Goal: Communication & Community: Share content

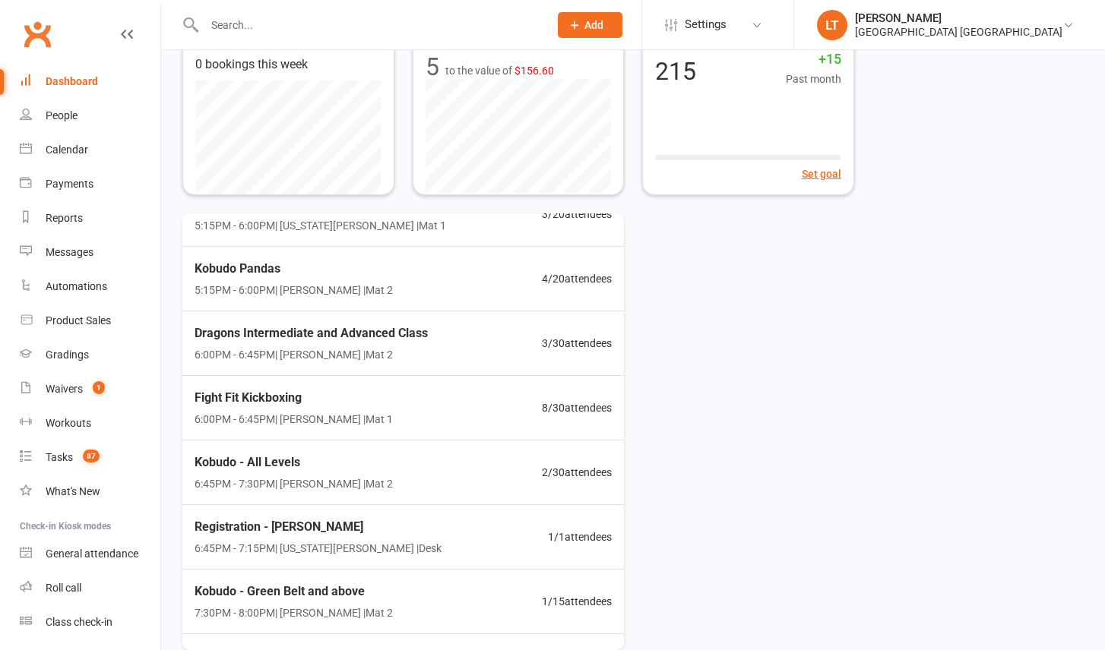
scroll to position [230, 0]
click at [62, 390] on div "Waivers" at bounding box center [64, 389] width 37 height 12
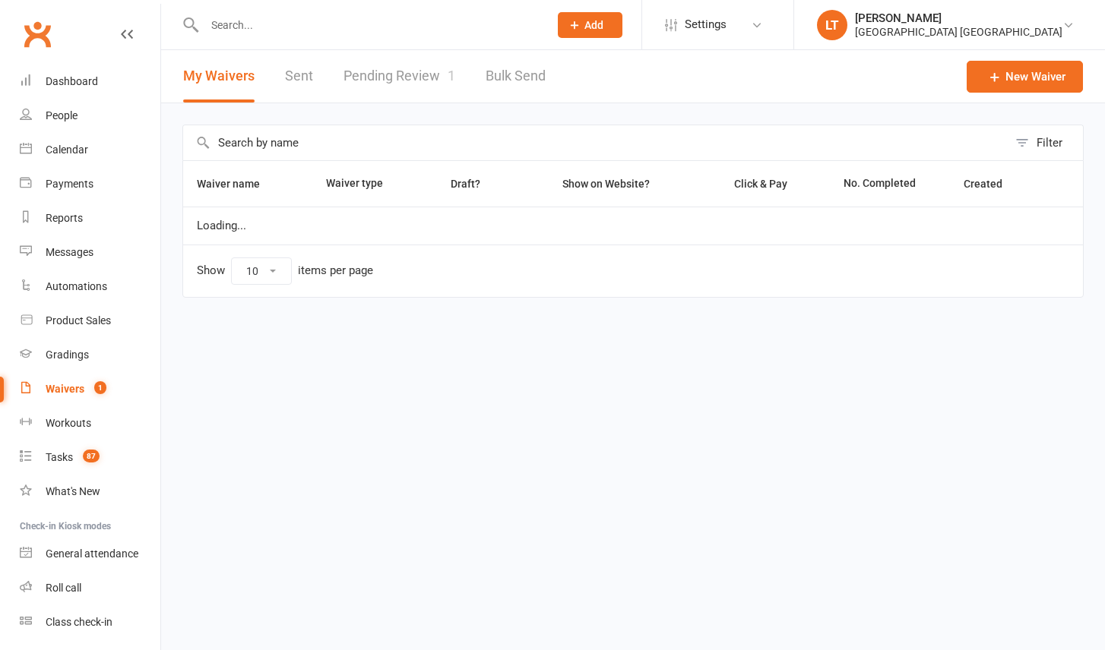
select select "50"
click at [411, 88] on link "Pending Review 1" at bounding box center [399, 76] width 112 height 52
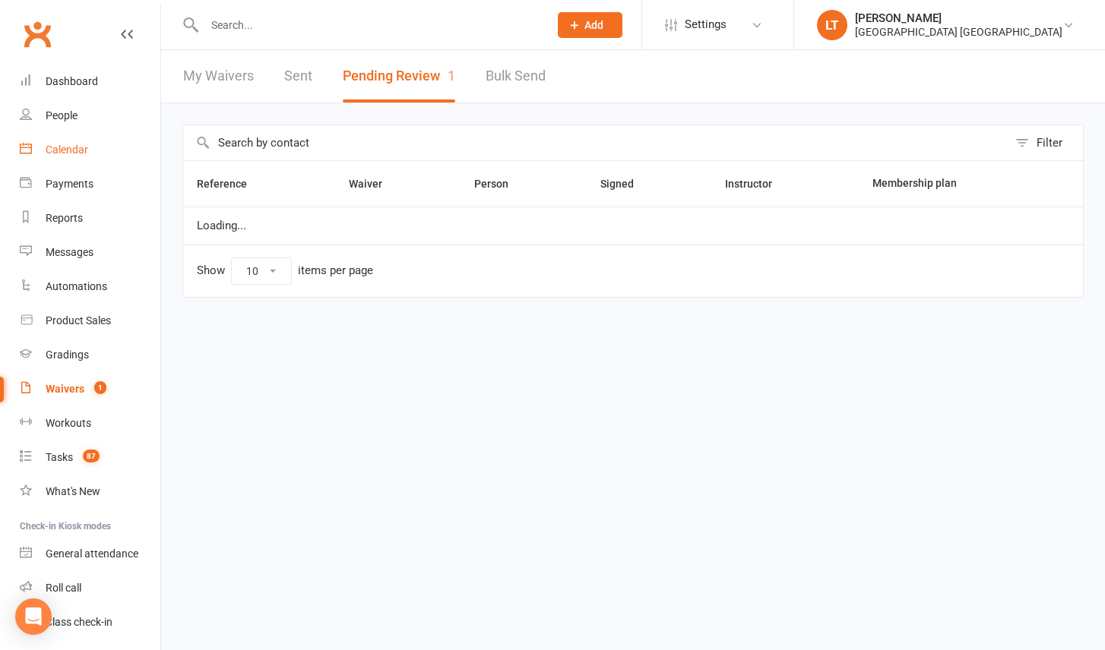
click at [60, 157] on link "Calendar" at bounding box center [90, 150] width 141 height 34
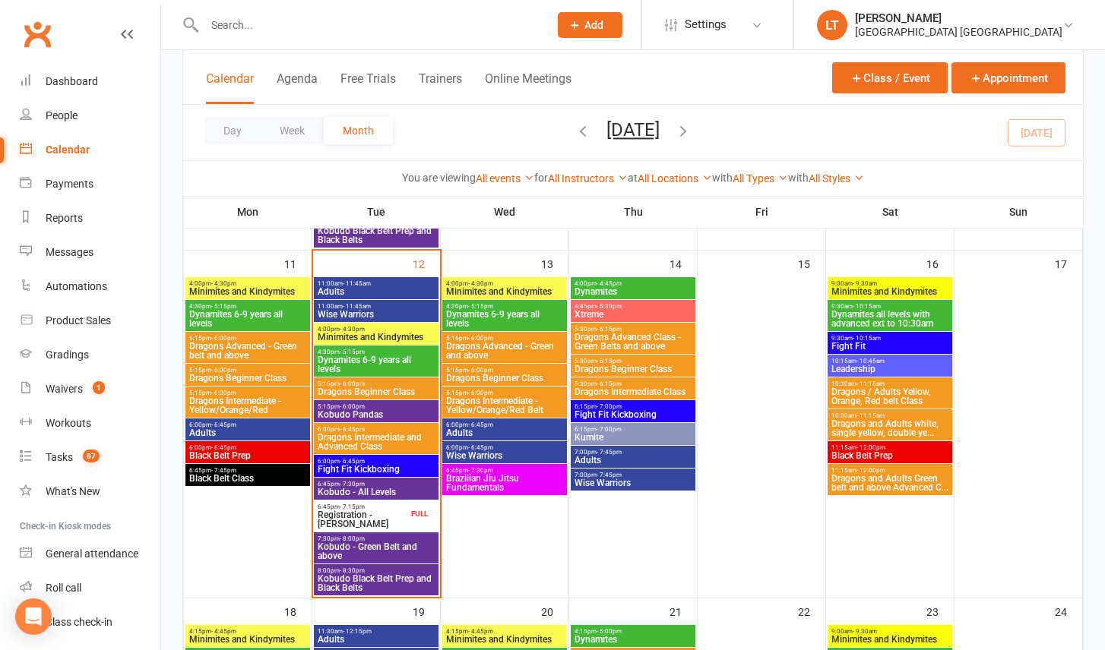
scroll to position [914, 0]
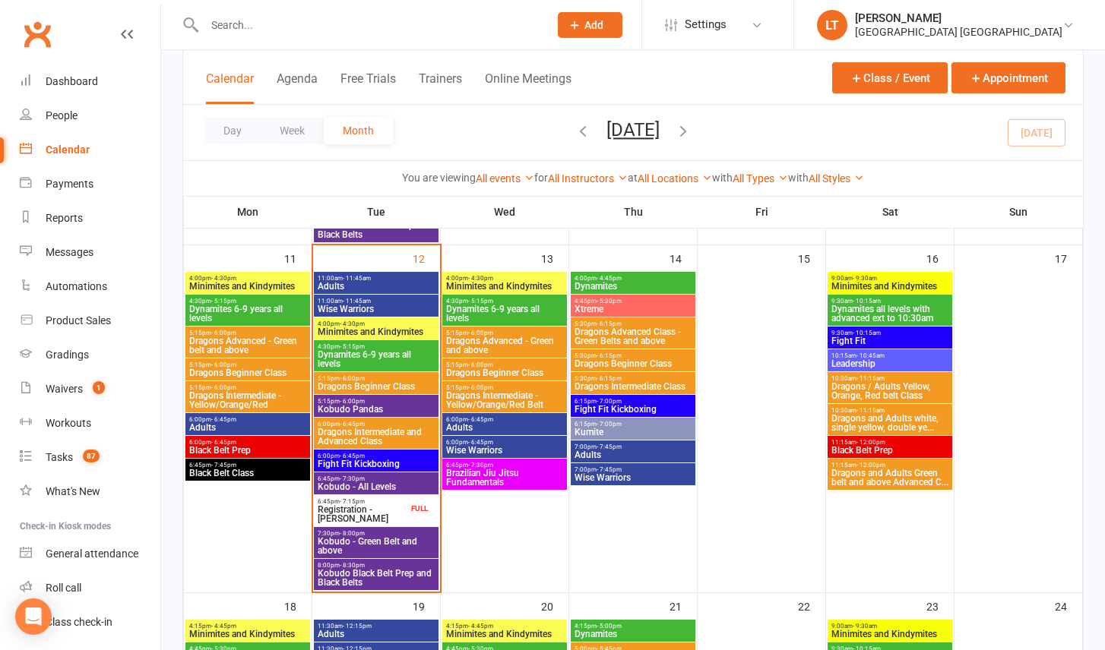
click at [391, 476] on span "6:45pm - 7:30pm" at bounding box center [376, 479] width 119 height 7
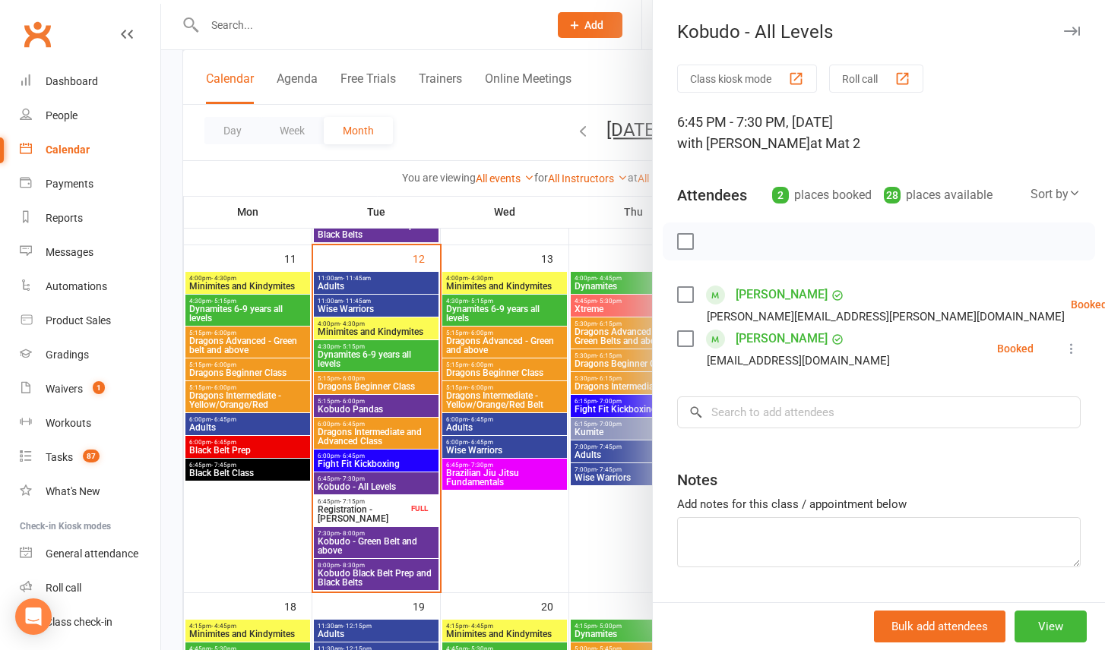
click at [376, 539] on div at bounding box center [633, 325] width 944 height 650
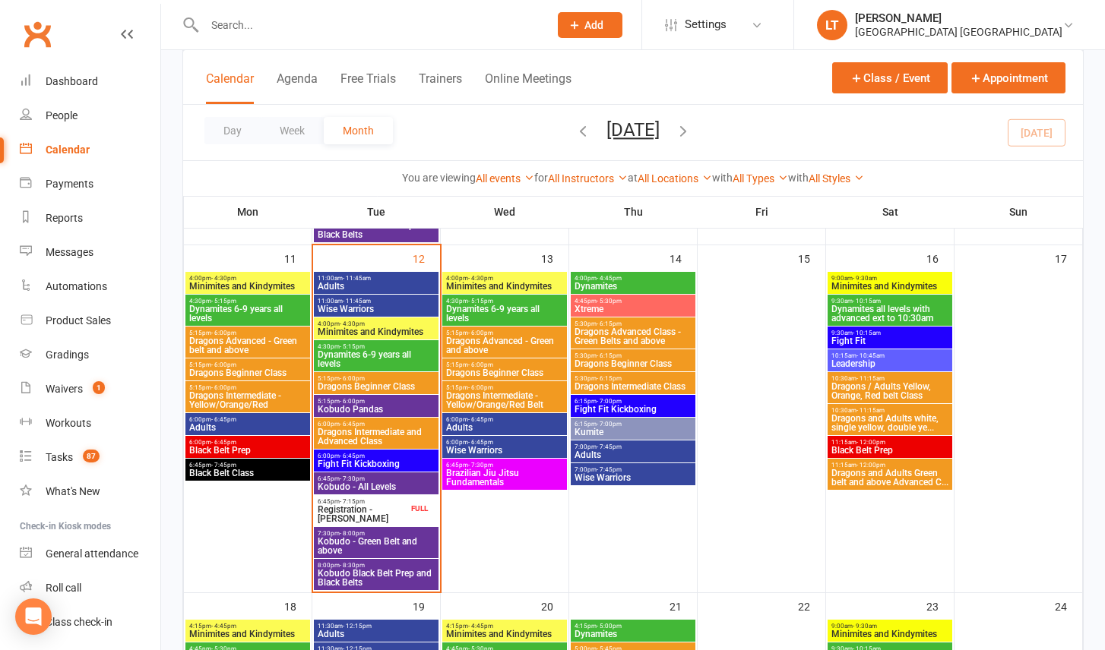
click at [376, 539] on span "Kobudo - Green Belt and above" at bounding box center [376, 546] width 119 height 18
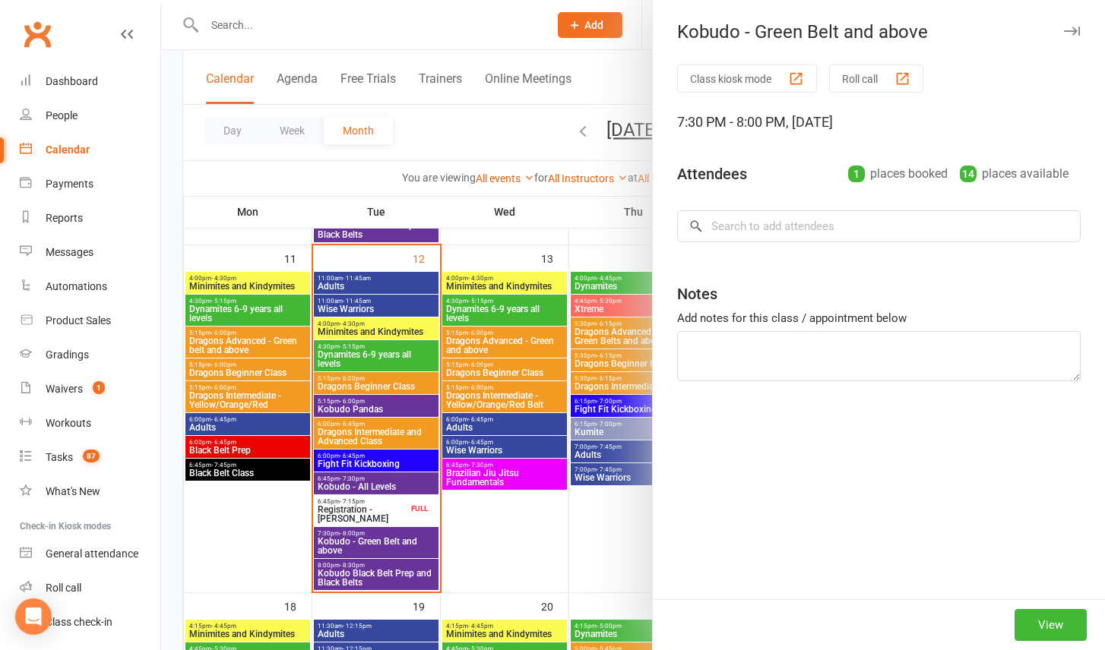
click at [399, 483] on div at bounding box center [633, 325] width 944 height 650
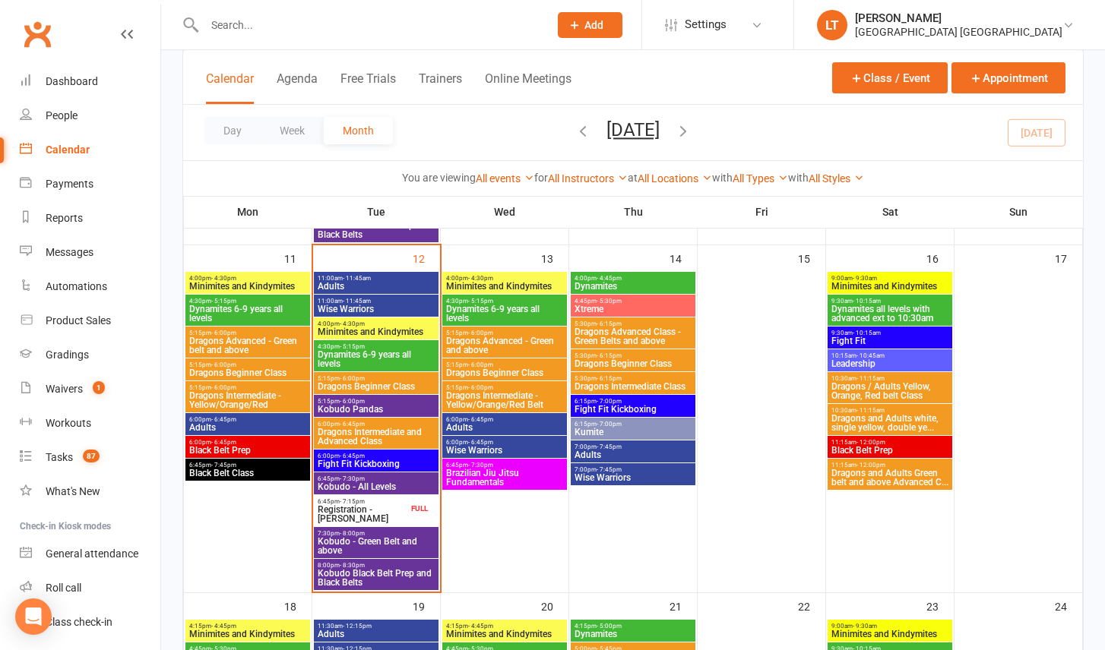
click at [388, 477] on span "6:45pm - 7:30pm" at bounding box center [376, 479] width 119 height 7
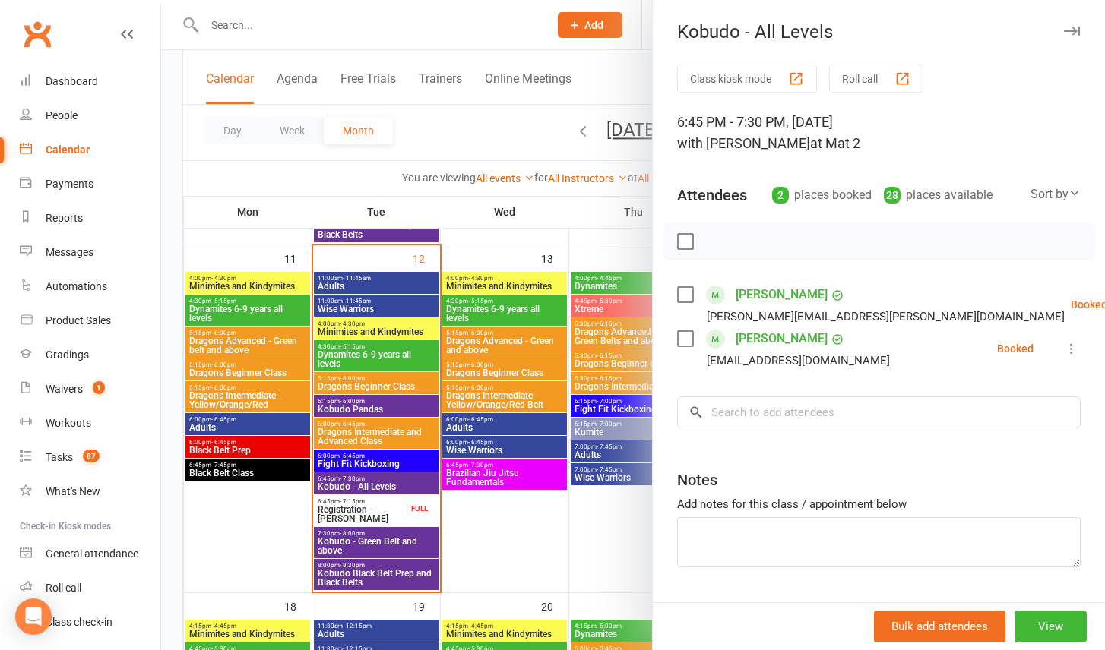
click at [409, 486] on div at bounding box center [633, 325] width 944 height 650
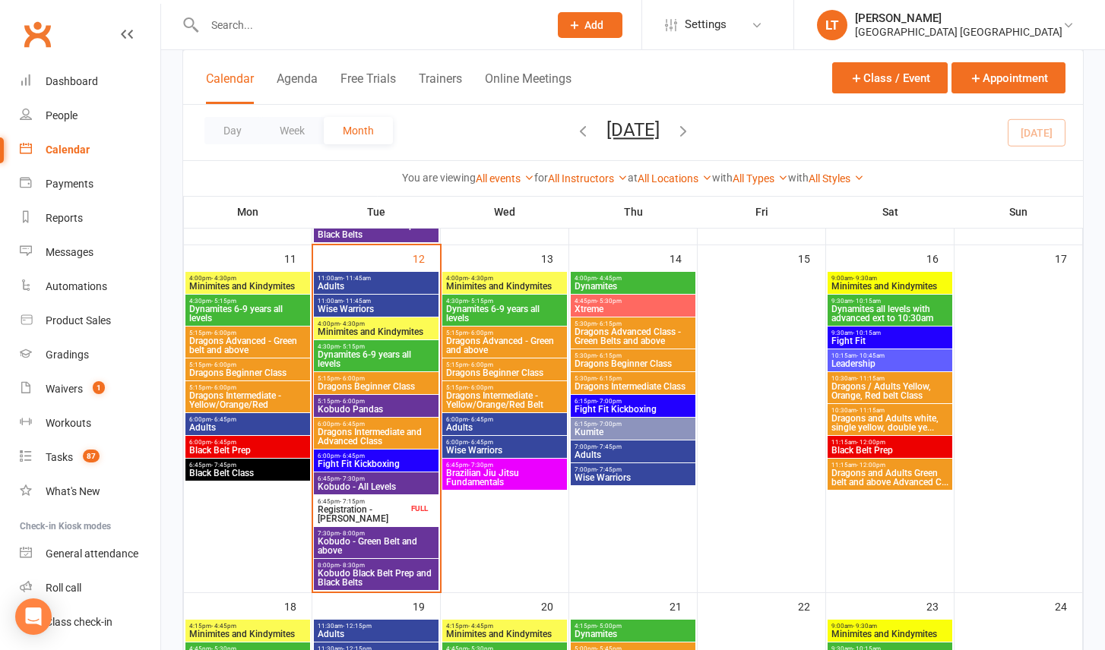
click at [409, 485] on span "Kobudo - All Levels" at bounding box center [376, 486] width 119 height 9
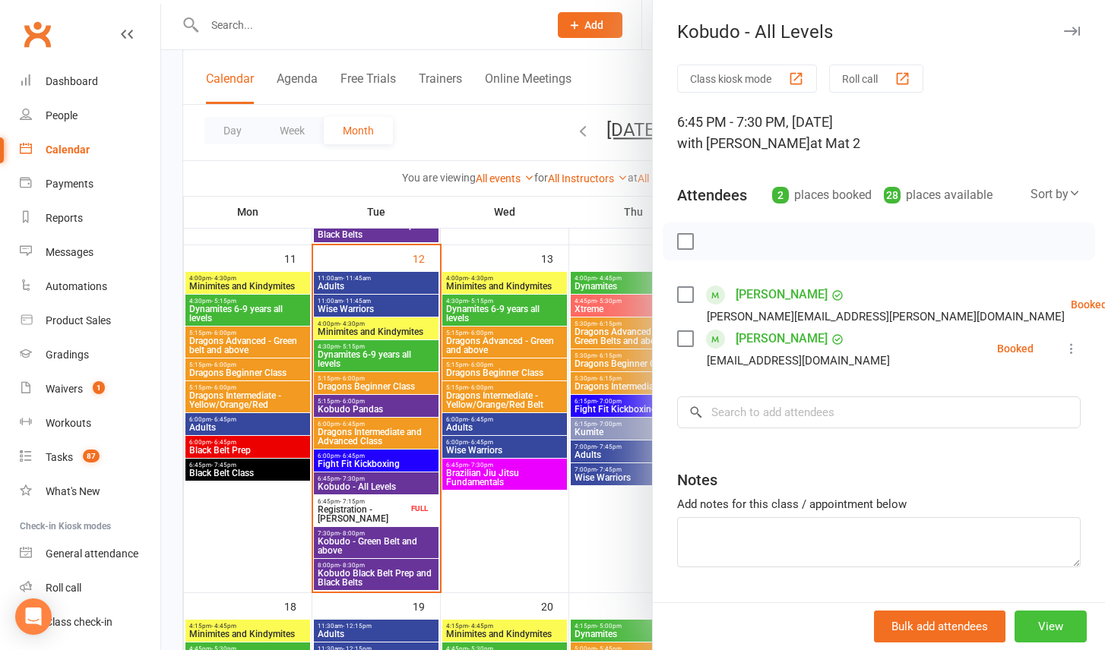
click at [1077, 634] on button "View" at bounding box center [1050, 627] width 72 height 32
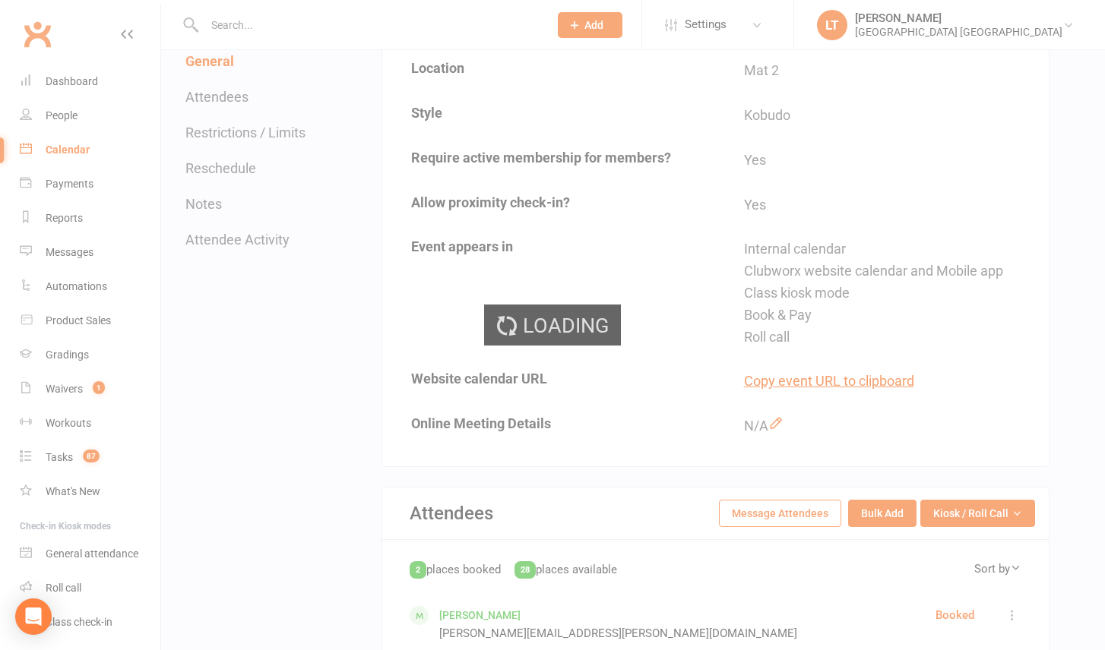
scroll to position [312, 0]
click at [791, 498] on div "Loading" at bounding box center [552, 325] width 1105 height 650
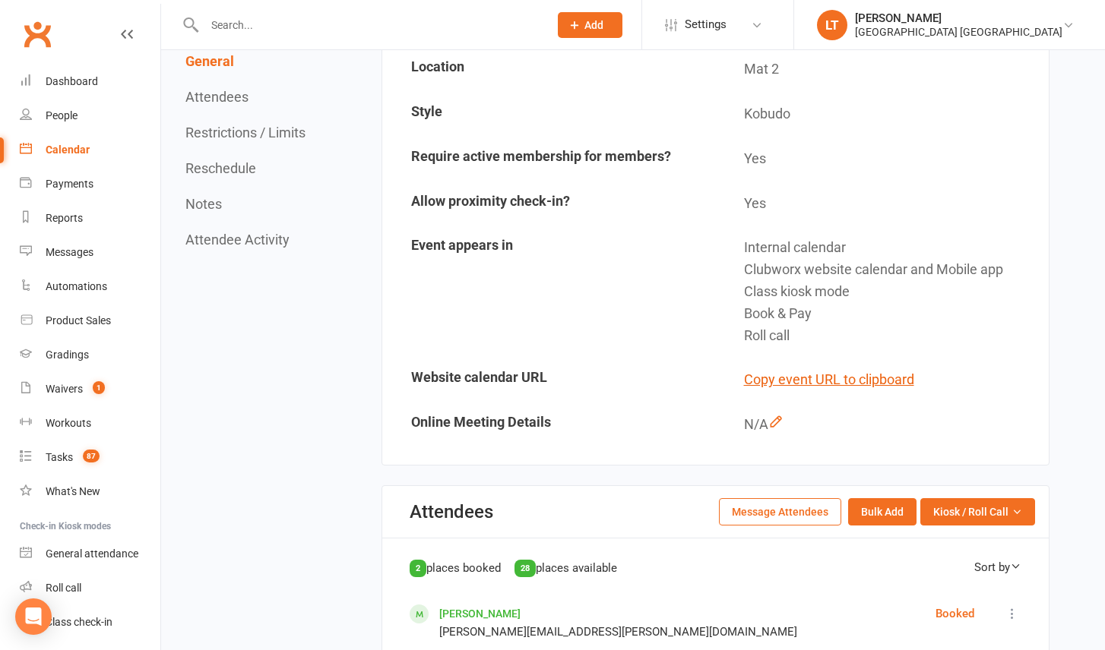
click at [786, 505] on button "Message Attendees" at bounding box center [780, 511] width 122 height 27
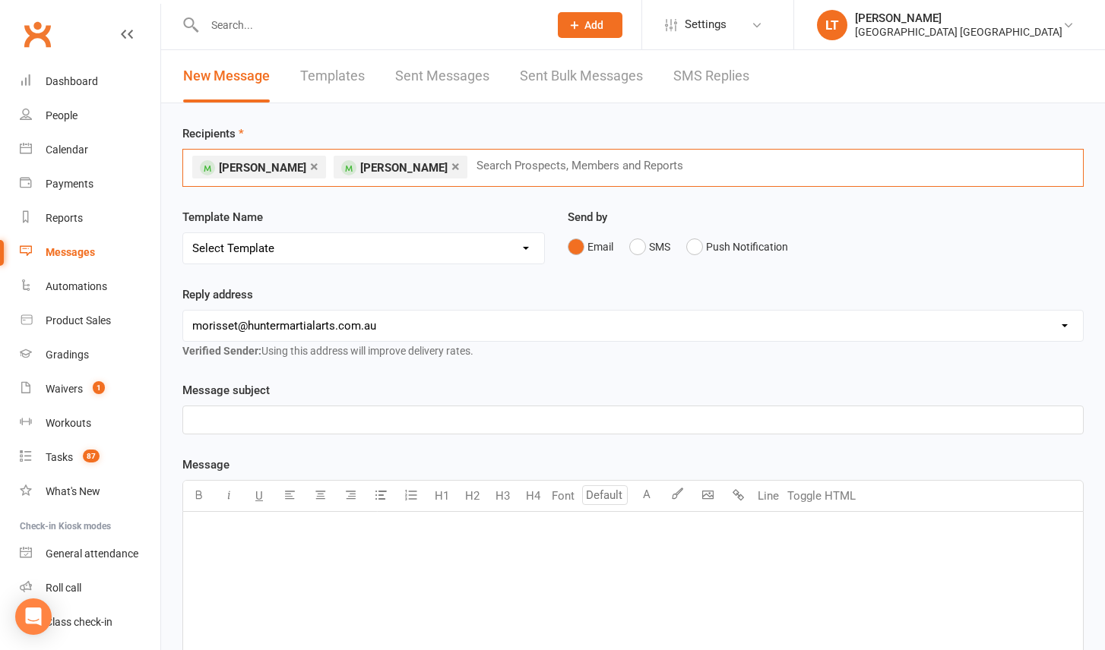
click at [517, 169] on input "text" at bounding box center [586, 166] width 223 height 20
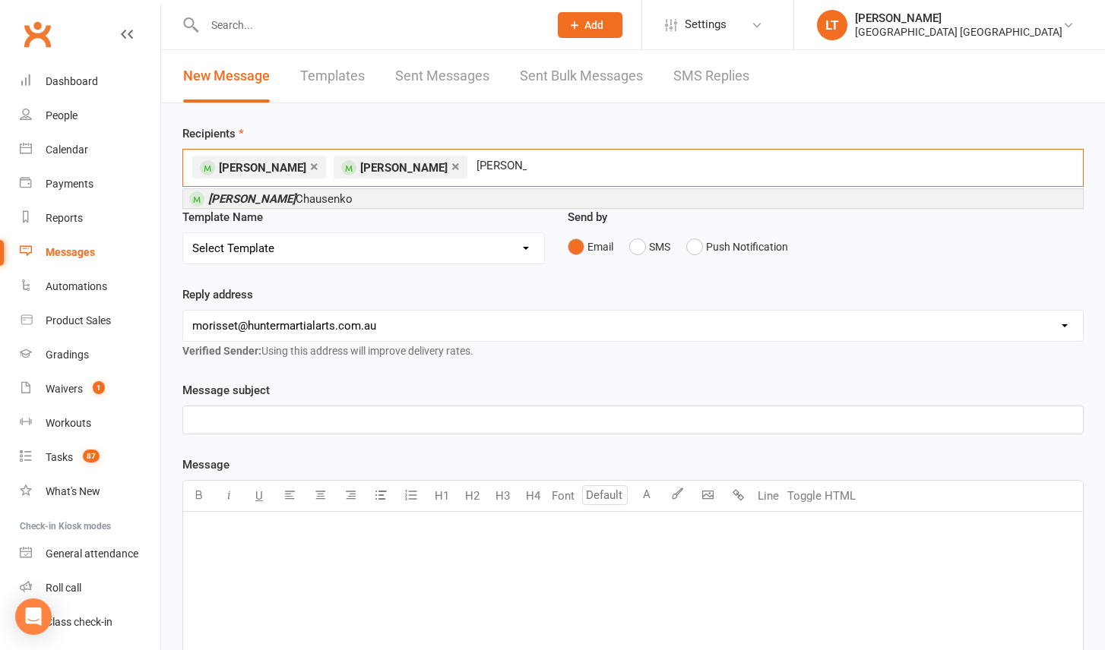
type input "ekaterina"
click at [456, 200] on li "Ekaterina Chausenko" at bounding box center [633, 198] width 900 height 19
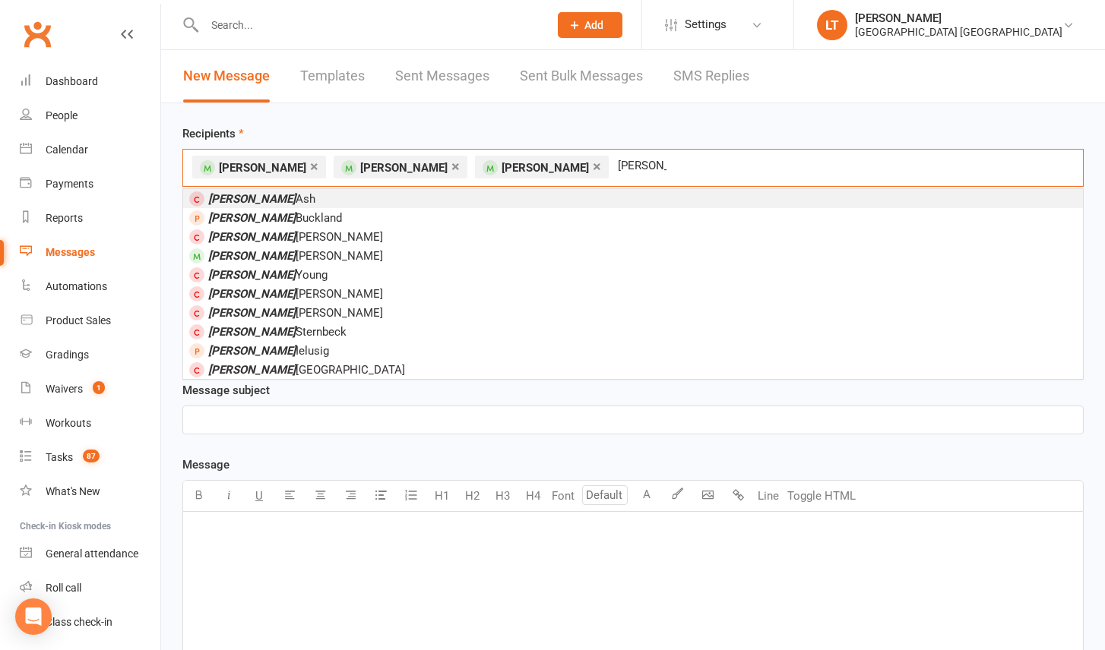
type input "Logan"
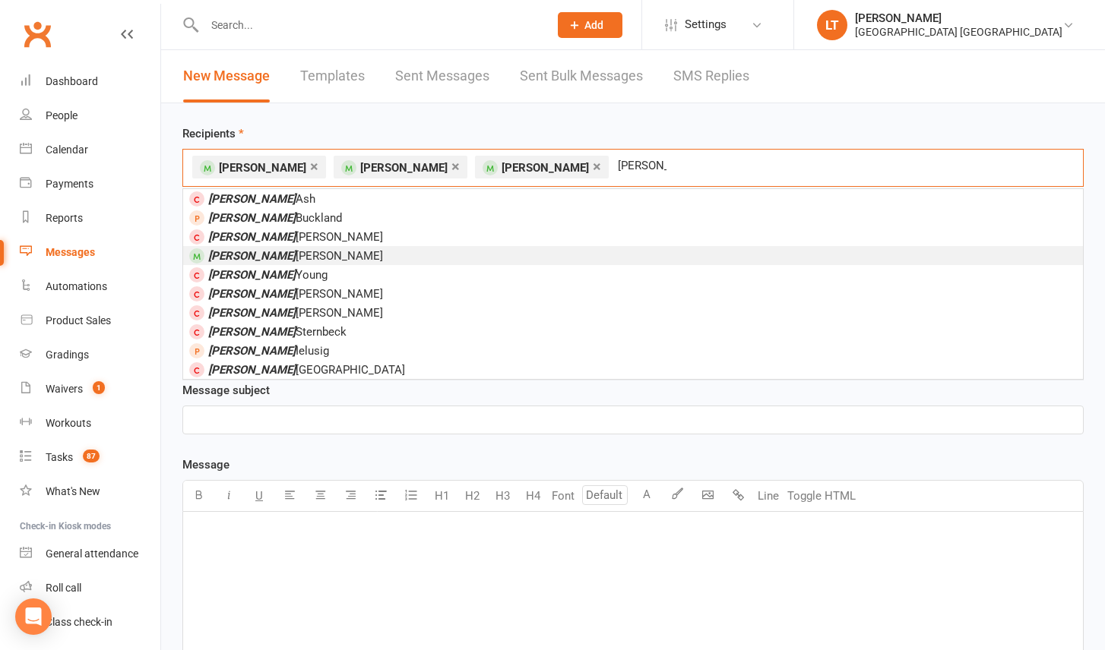
drag, startPoint x: 585, startPoint y: 176, endPoint x: 282, endPoint y: 255, distance: 313.5
click at [282, 255] on li "Logan Browne" at bounding box center [633, 255] width 900 height 19
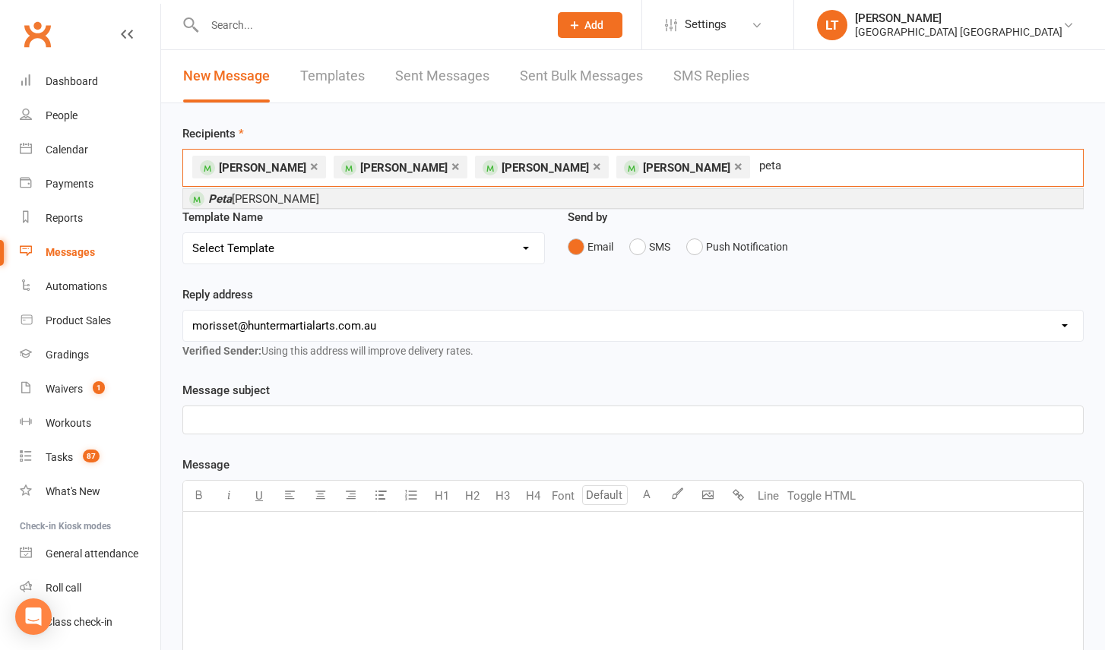
type input "peta"
click at [603, 200] on li "Peta Pitzner" at bounding box center [633, 198] width 900 height 19
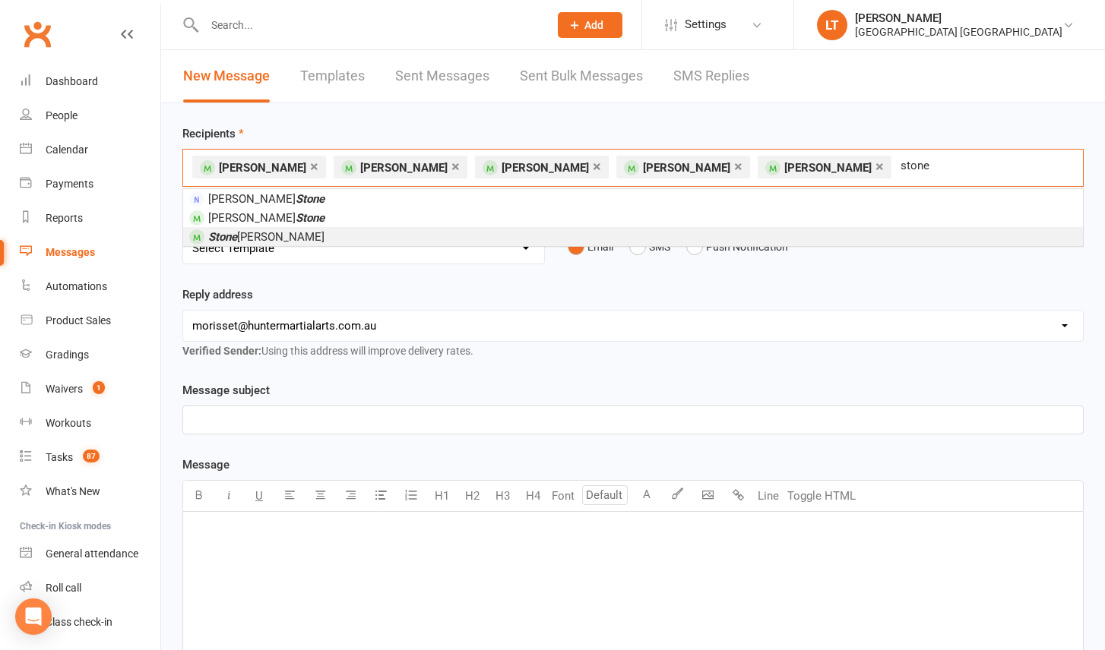
type input "stone"
click at [285, 236] on li "Stone Pitzner" at bounding box center [633, 236] width 900 height 19
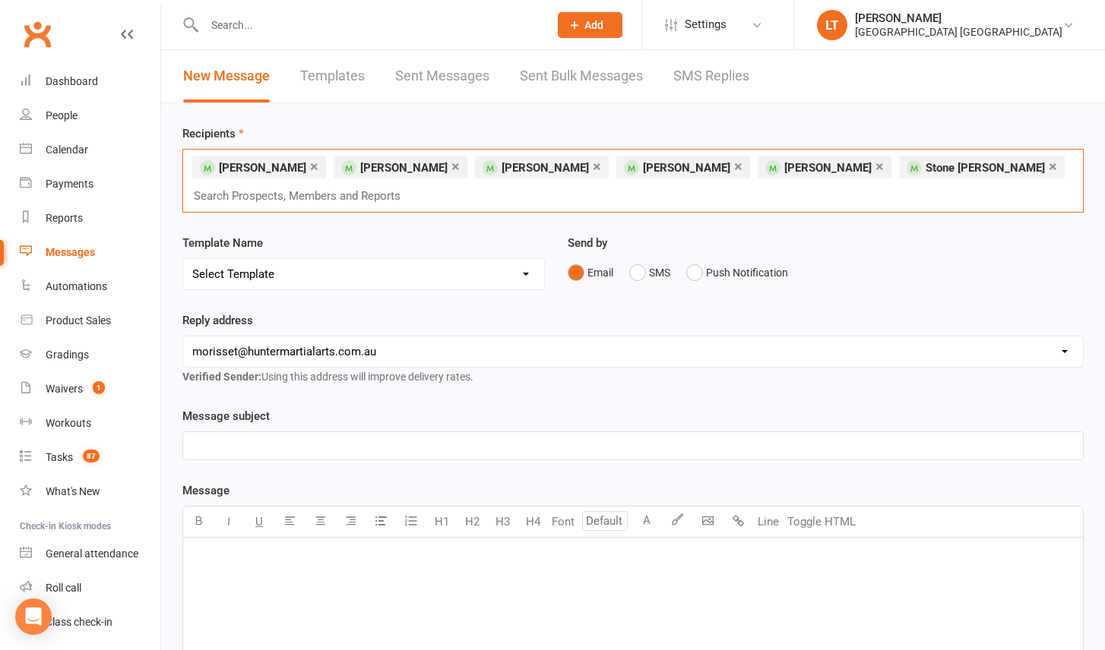
click at [1049, 169] on link "×" at bounding box center [1053, 166] width 8 height 24
type input "l"
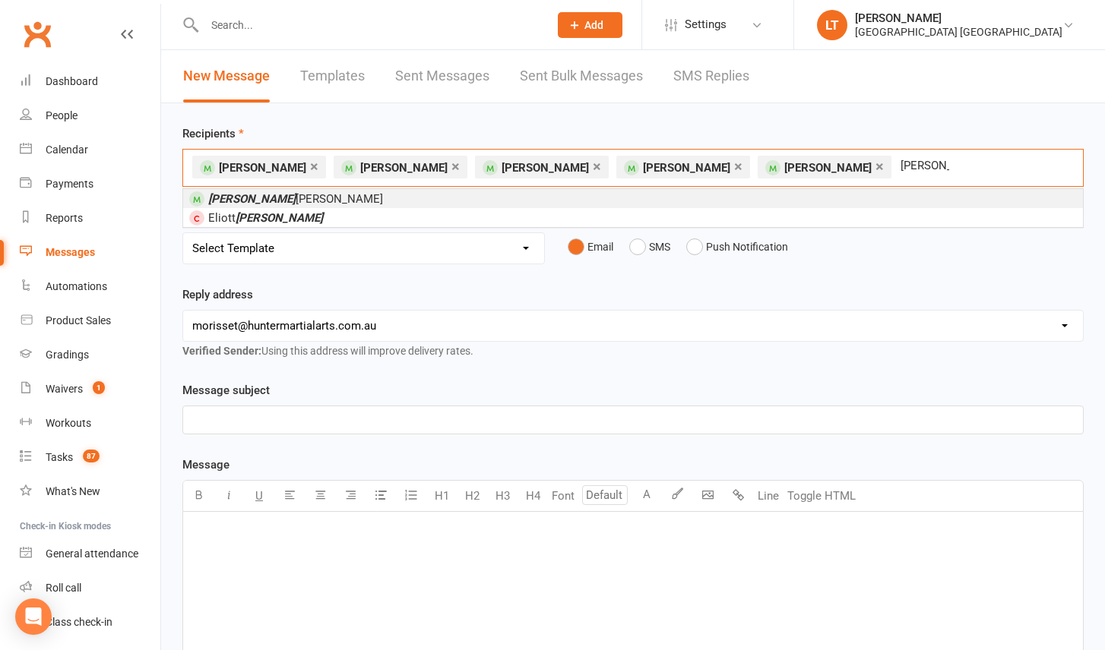
type input "Kirk"
drag, startPoint x: 830, startPoint y: 185, endPoint x: 302, endPoint y: 201, distance: 527.6
click at [302, 201] on li "Kirk Pitzner" at bounding box center [633, 198] width 900 height 19
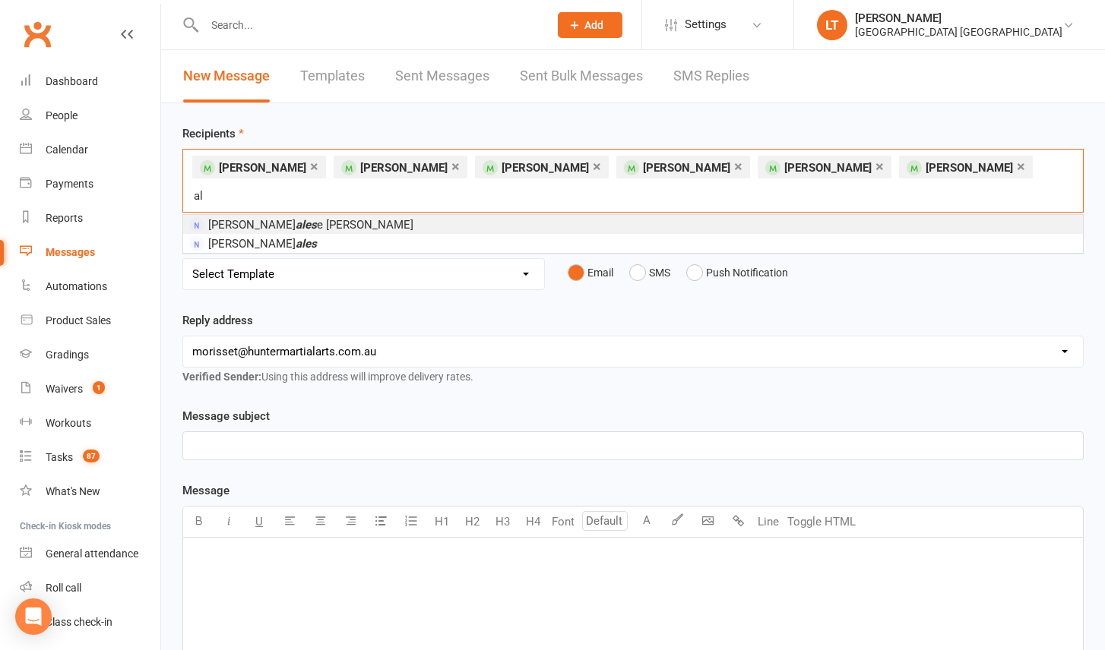
type input "a"
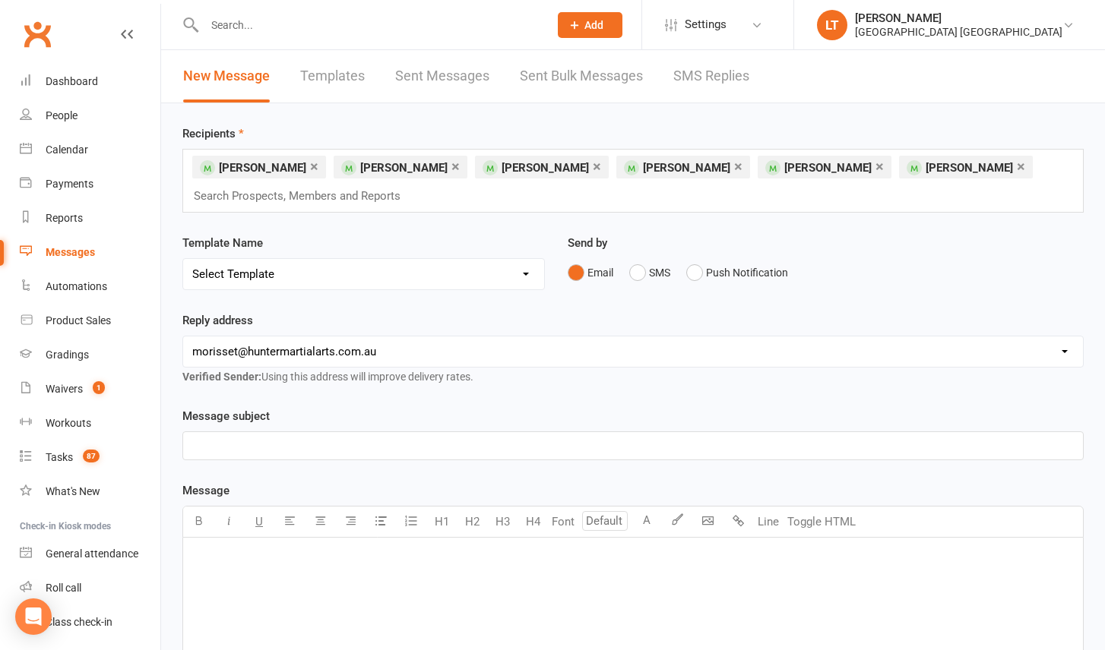
click at [296, 16] on input "text" at bounding box center [369, 24] width 338 height 21
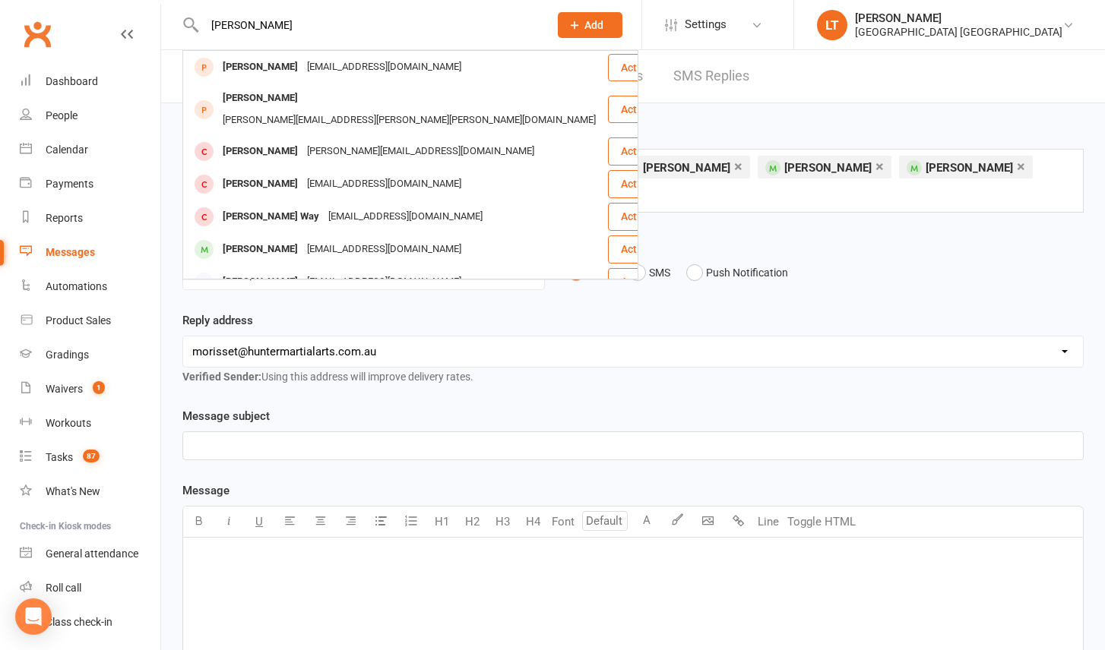
type input "Alisha"
drag, startPoint x: 261, startPoint y: 39, endPoint x: 687, endPoint y: 117, distance: 432.6
click at [687, 117] on div "Recipients × Elizabeth Tillett × Julien Wells × Ekaterina Chausenko × Logan Bro…" at bounding box center [633, 651] width 944 height 1096
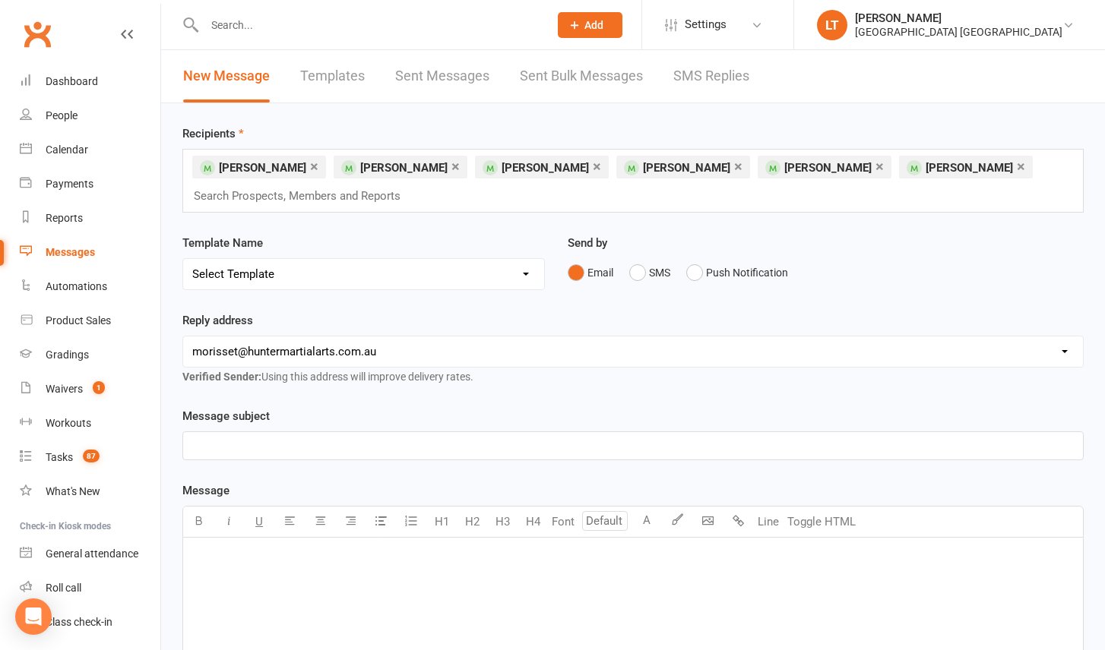
click at [1023, 193] on div "× Elizabeth Tillett × Julien Wells × Ekaterina Chausenko × Logan Browne × Peta …" at bounding box center [632, 181] width 901 height 64
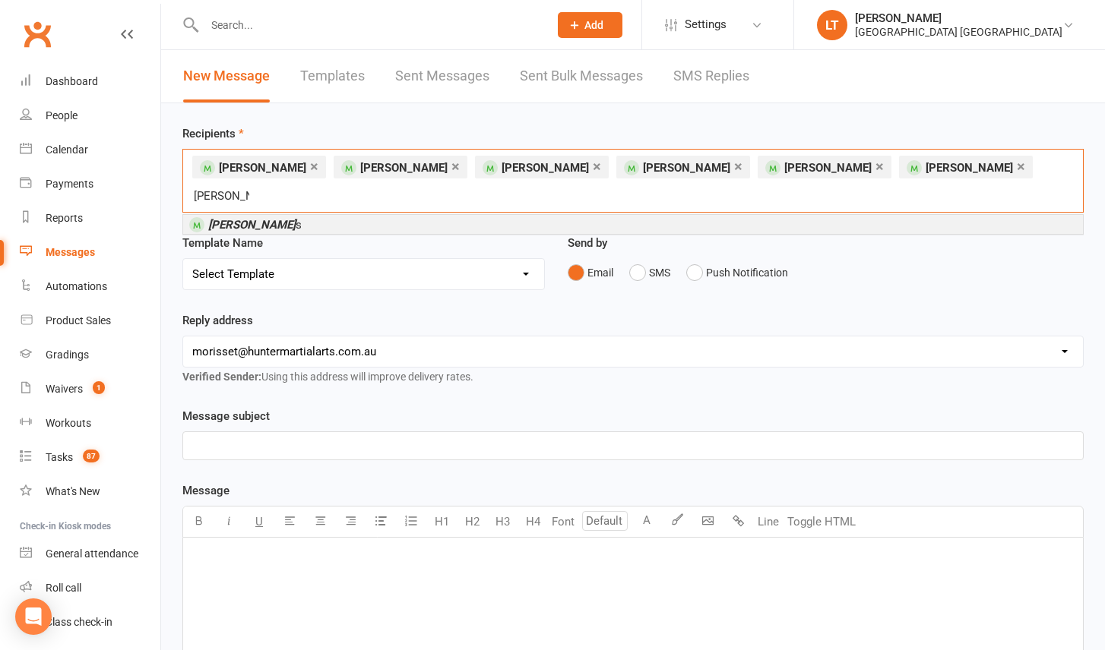
type input "Alicia Jone"
drag, startPoint x: 979, startPoint y: 201, endPoint x: 283, endPoint y: 196, distance: 696.0
click at [283, 215] on li "Alicia Jone s" at bounding box center [633, 224] width 900 height 19
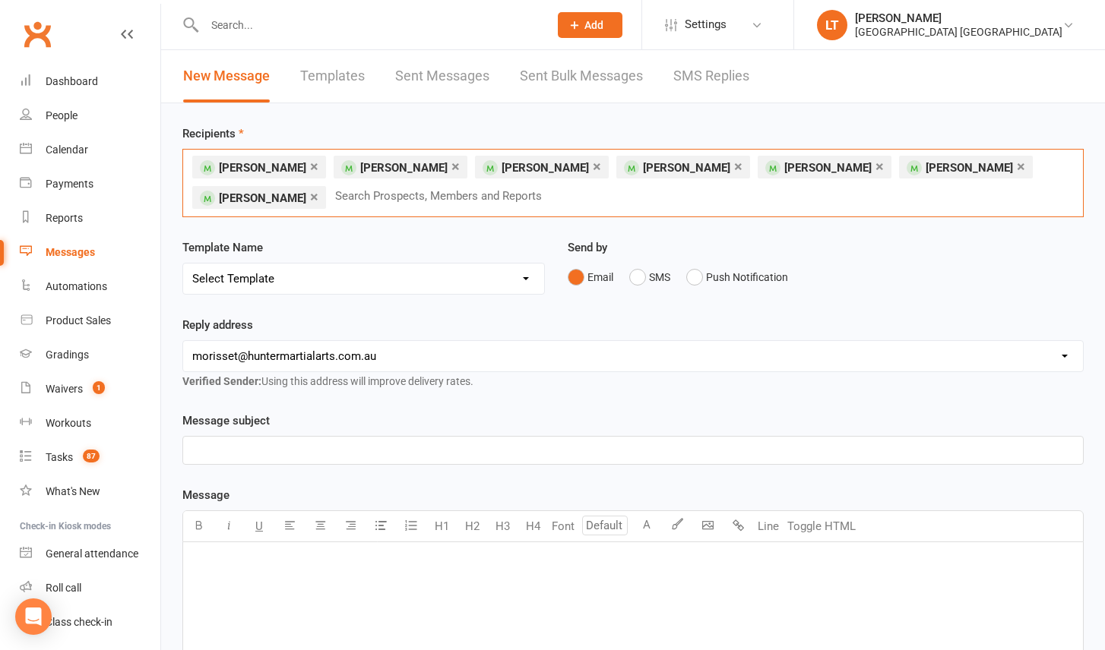
click at [363, 200] on input "text" at bounding box center [445, 196] width 223 height 20
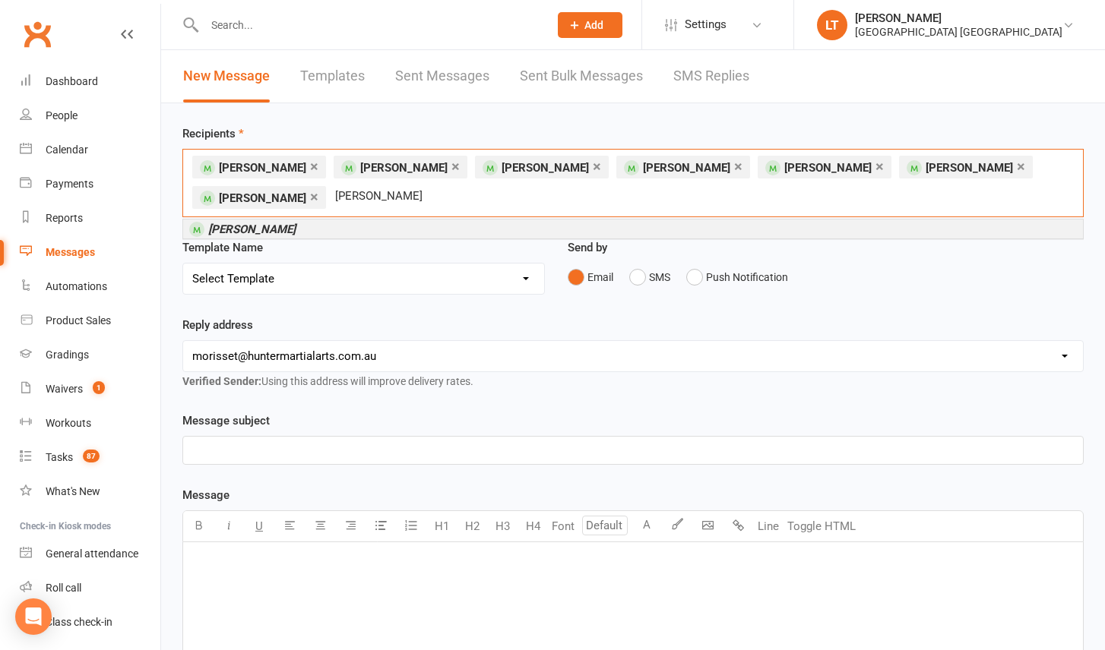
type input "Evan chausenko"
click at [249, 230] on em "[PERSON_NAME]" at bounding box center [251, 230] width 87 height 14
type input "Andrey chausenko"
click at [279, 231] on em "[PERSON_NAME]" at bounding box center [251, 230] width 87 height 14
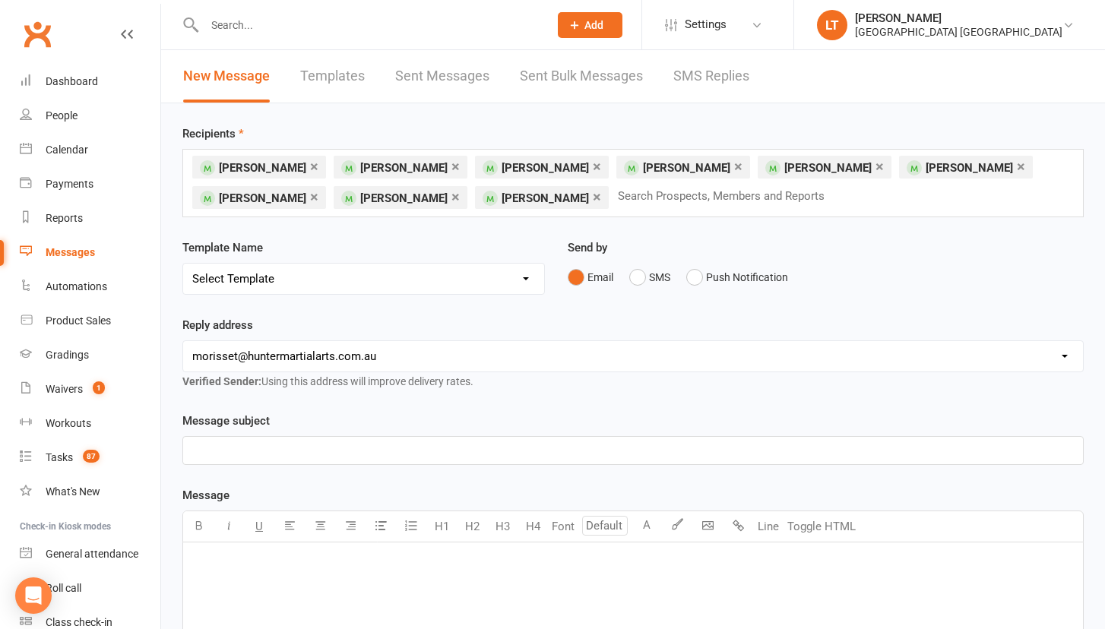
click at [286, 444] on p "﻿" at bounding box center [632, 450] width 881 height 18
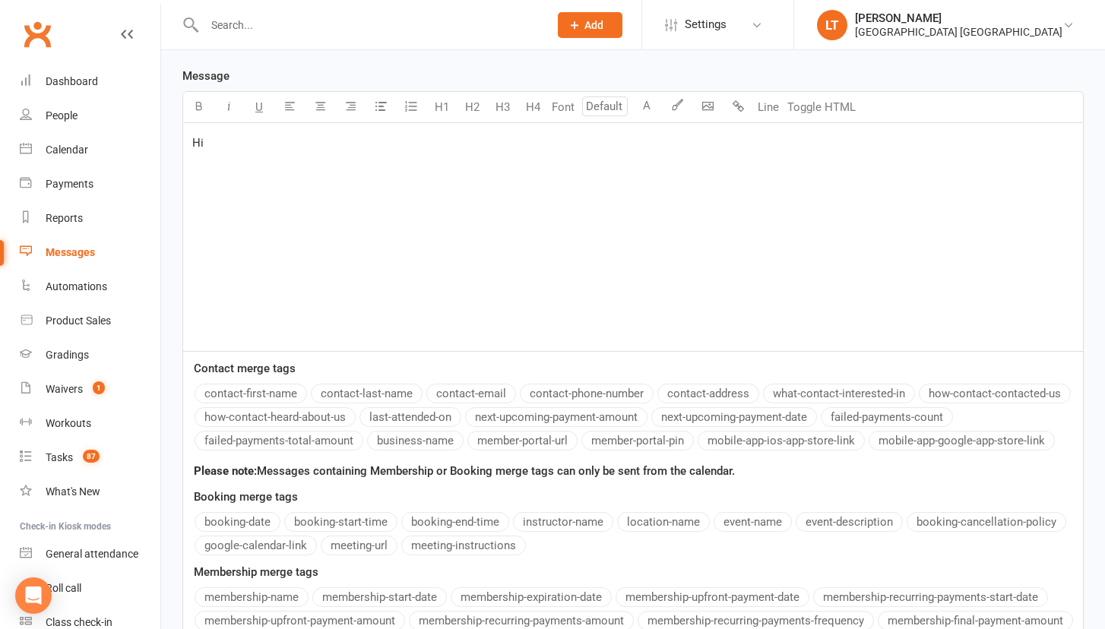
scroll to position [435, 0]
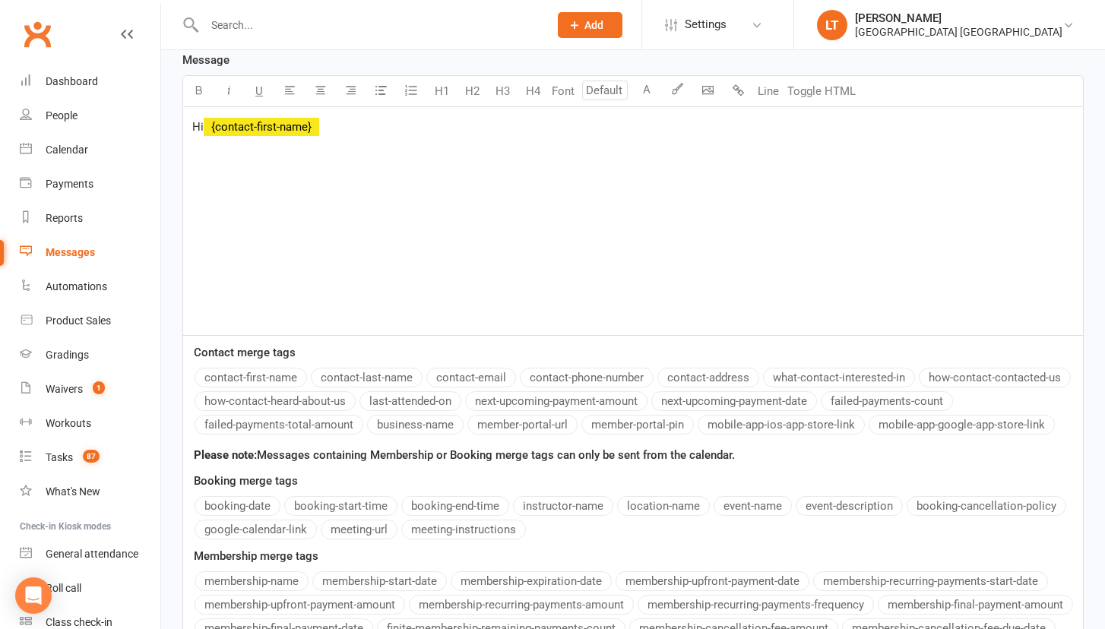
click at [232, 372] on button "contact-first-name" at bounding box center [251, 378] width 112 height 20
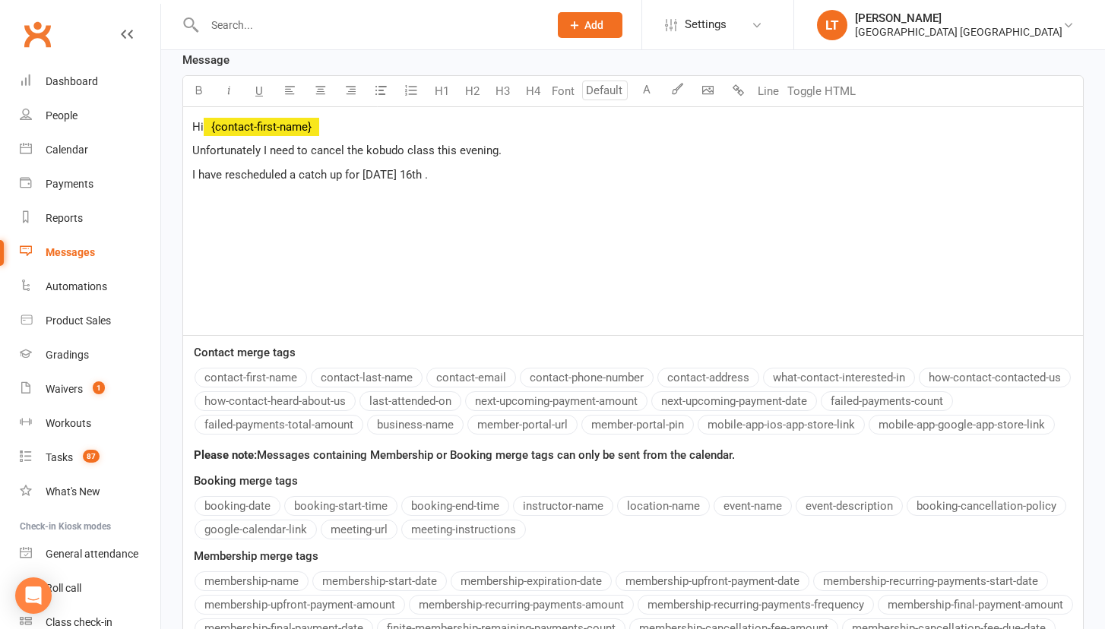
click at [511, 145] on p "Unfortunately I need to cancel the kobudo class this evening." at bounding box center [632, 150] width 881 height 18
click at [448, 178] on p "I have rescheduled a catch up for Saturday 16th ." at bounding box center [632, 175] width 881 height 18
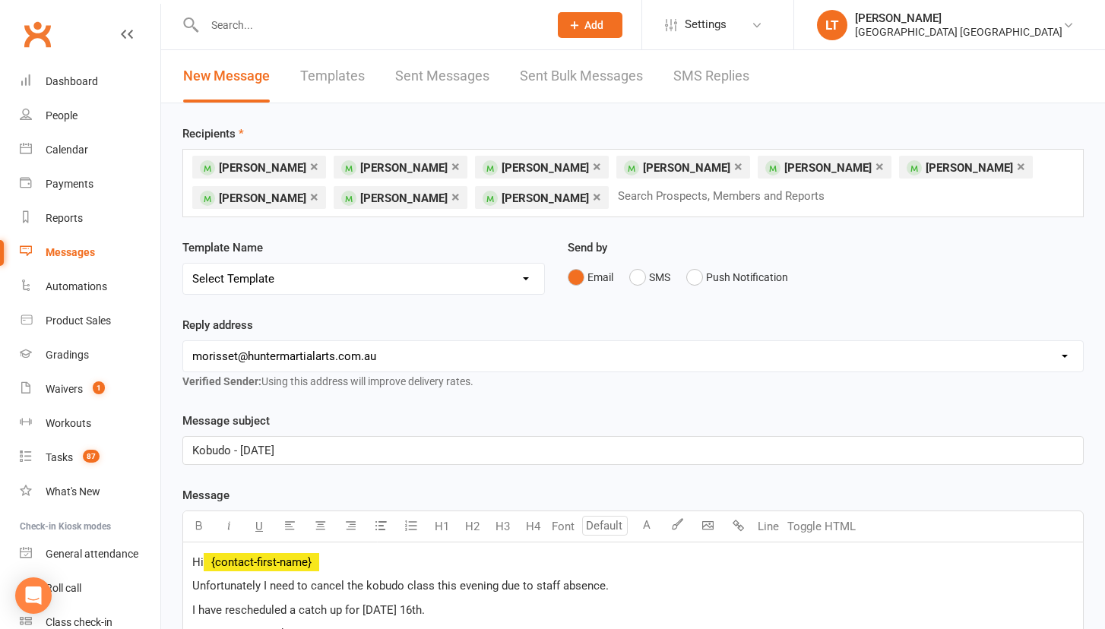
scroll to position [0, 0]
click at [832, 193] on div "× Elizabeth Tillett × Julien Wells × Ekaterina Chausenko × Logan Browne × Peta …" at bounding box center [632, 183] width 901 height 68
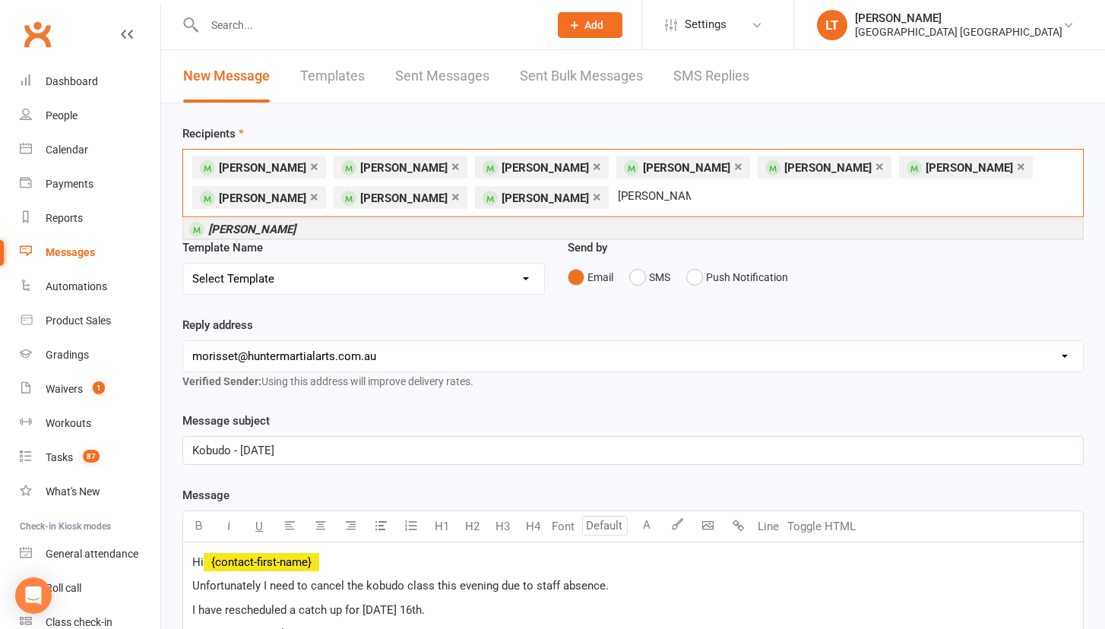
type input "gemma lyons"
click at [274, 229] on em "[PERSON_NAME]" at bounding box center [251, 230] width 87 height 14
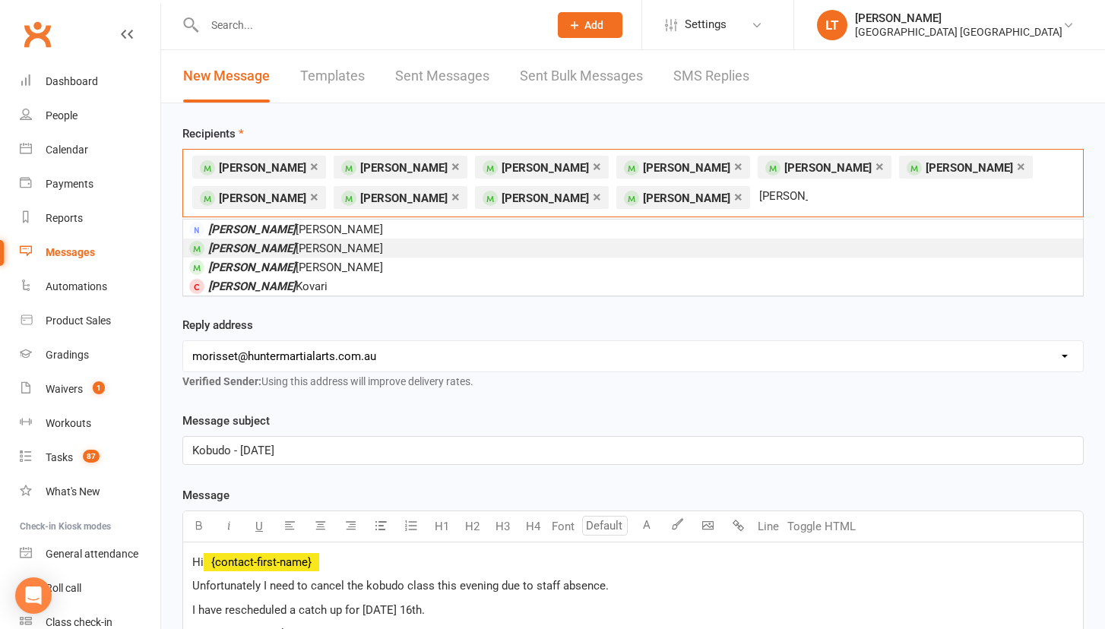
type input "Jason"
click at [242, 248] on span "Jason Lyons" at bounding box center [295, 249] width 175 height 14
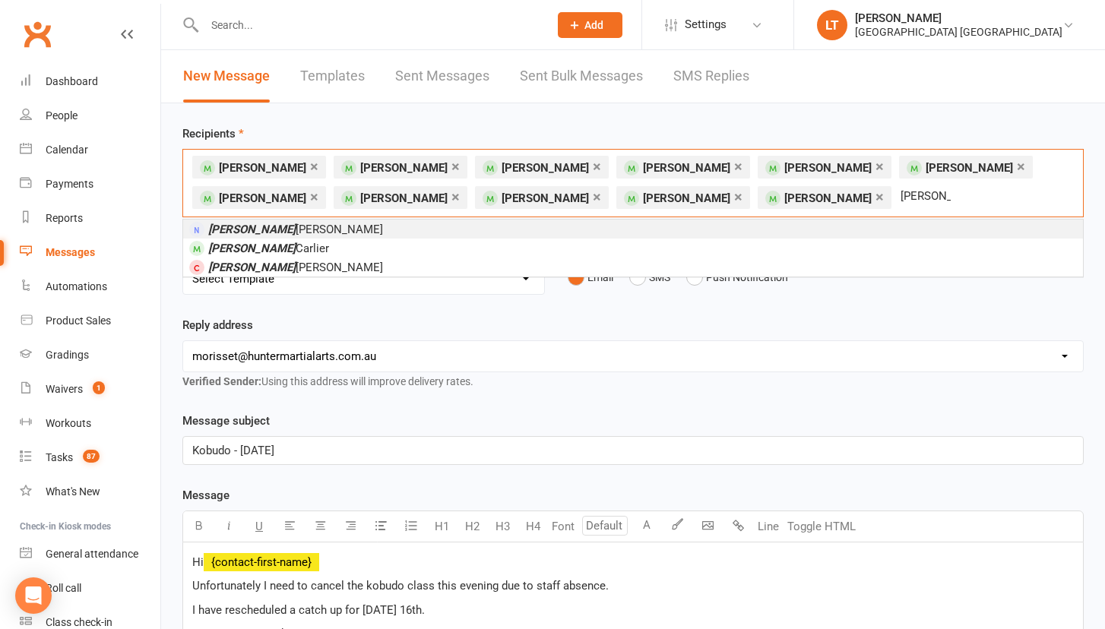
type input "Madeline"
drag, startPoint x: 866, startPoint y: 197, endPoint x: 323, endPoint y: 247, distance: 545.6
click at [323, 247] on li "Madeline Carlier" at bounding box center [633, 248] width 900 height 19
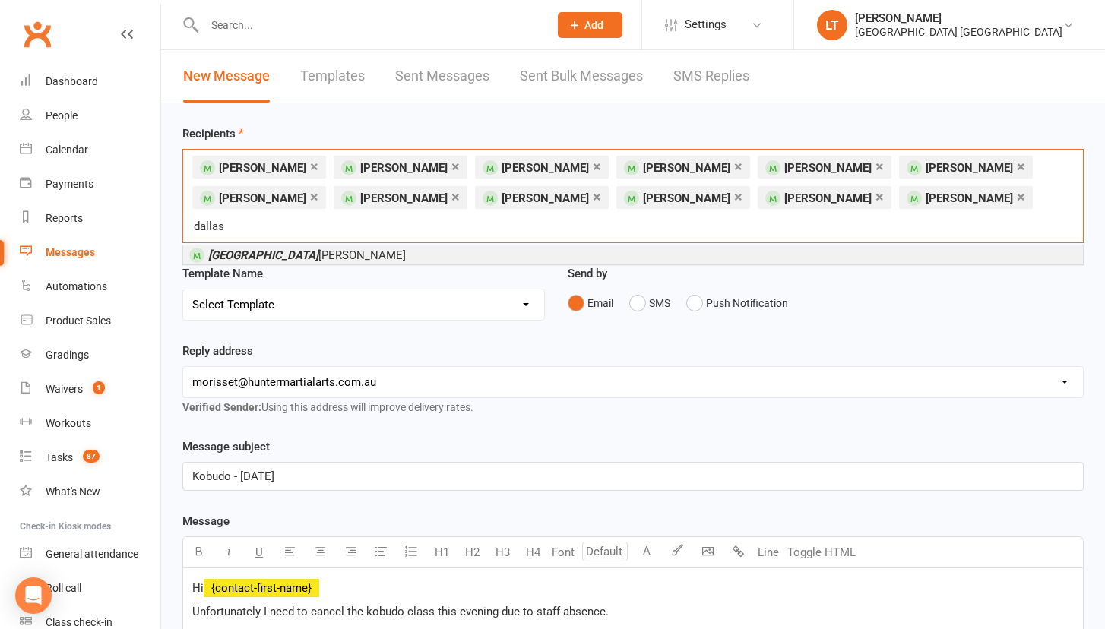
type input "dallas"
click at [248, 248] on span "Dallas Evans" at bounding box center [307, 255] width 198 height 14
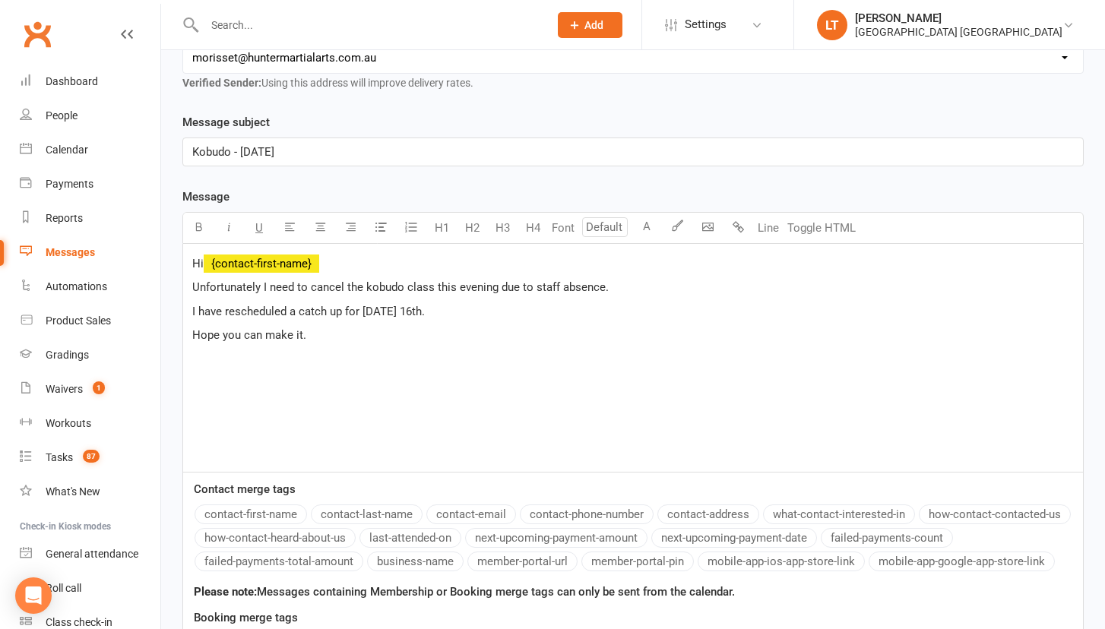
scroll to position [330, 0]
click at [237, 361] on div "Hi ﻿ {contact-first-name} Unfortunately I need to cancel the kobudo class this …" at bounding box center [633, 357] width 900 height 228
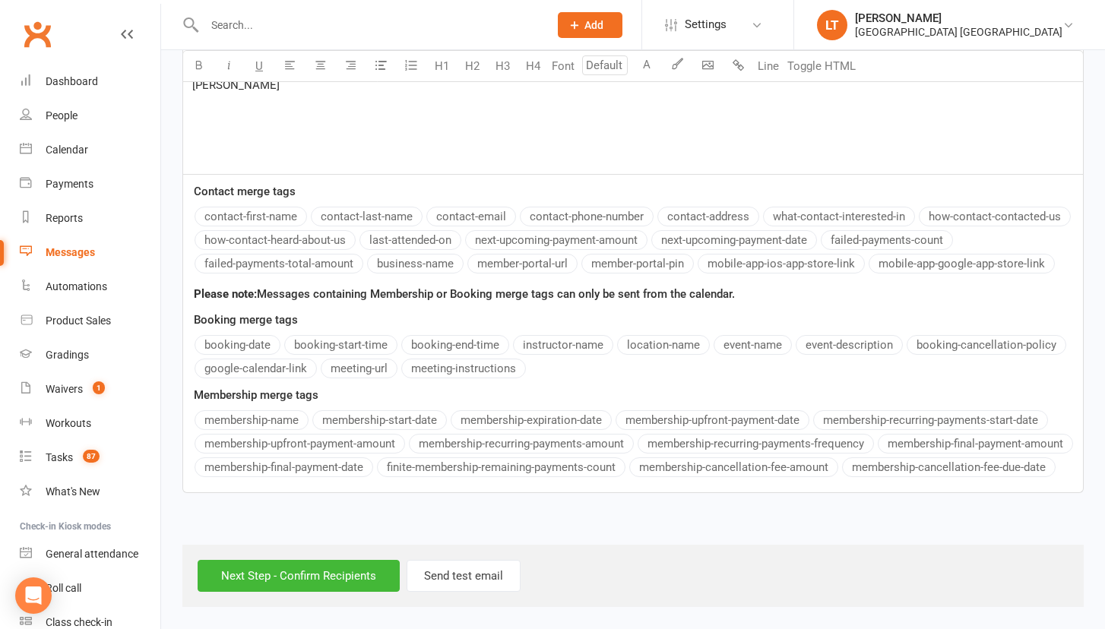
scroll to position [663, 0]
click at [322, 565] on input "Next Step - Confirm Recipients" at bounding box center [299, 576] width 202 height 32
click at [312, 571] on div "Next Step - Confirm Recipients Send test email" at bounding box center [632, 576] width 901 height 62
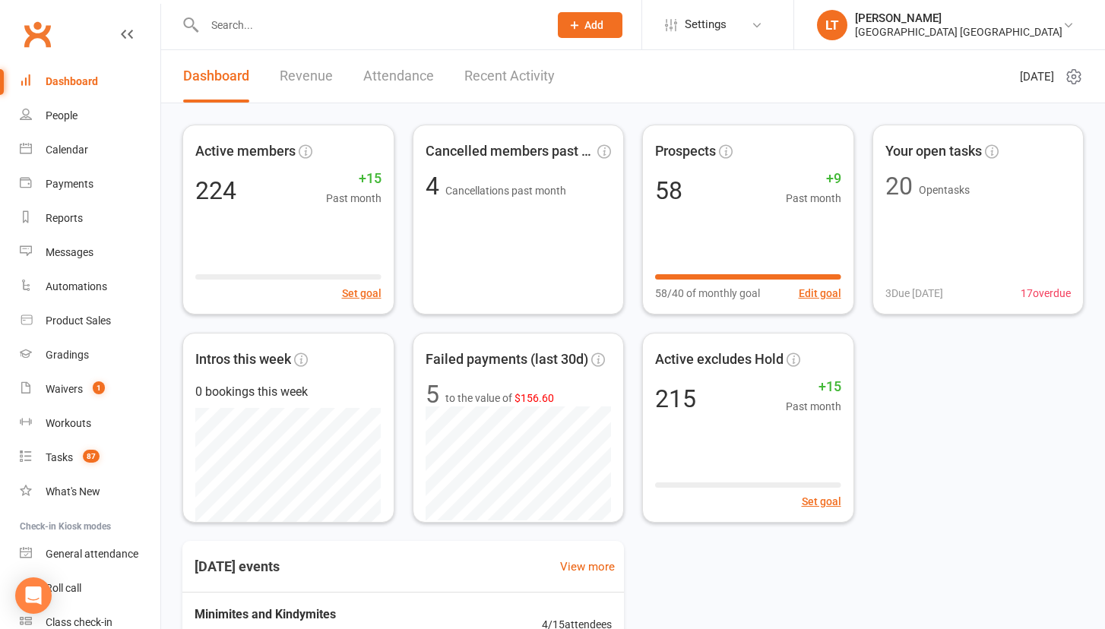
click at [357, 22] on input "text" at bounding box center [369, 24] width 338 height 21
click at [67, 358] on div "Gradings" at bounding box center [67, 355] width 43 height 12
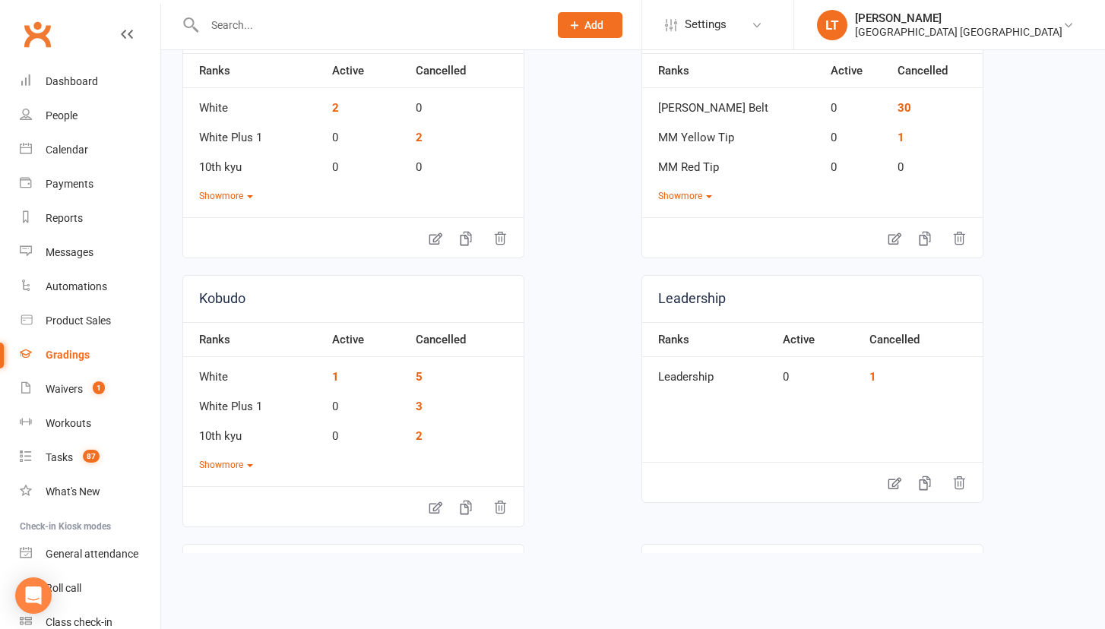
scroll to position [1093, 0]
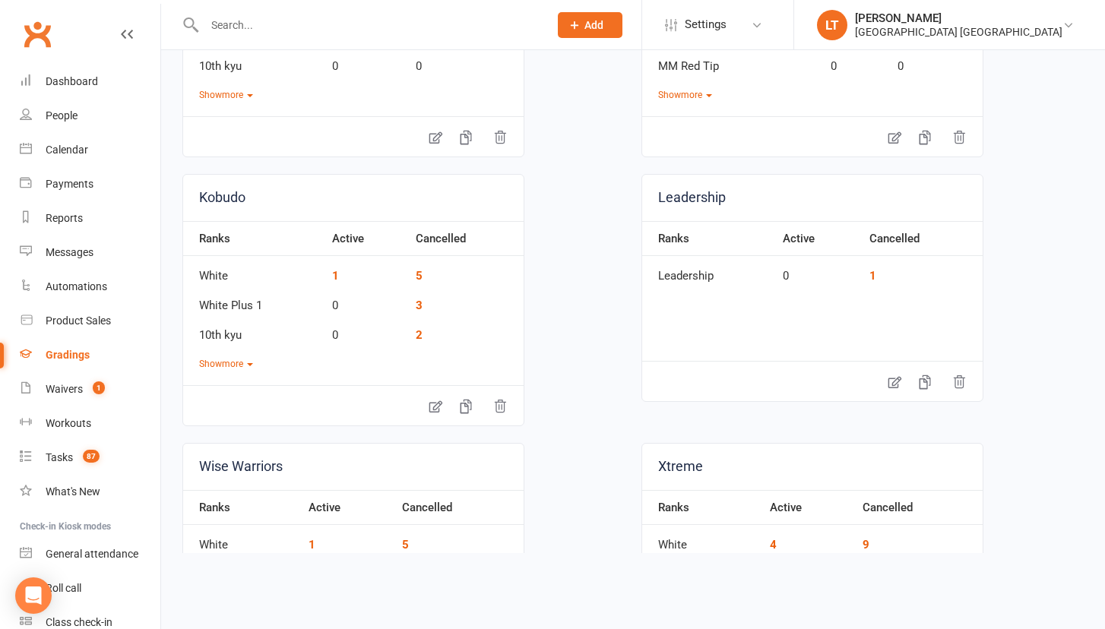
click at [218, 196] on link "Kobudo" at bounding box center [353, 198] width 340 height 46
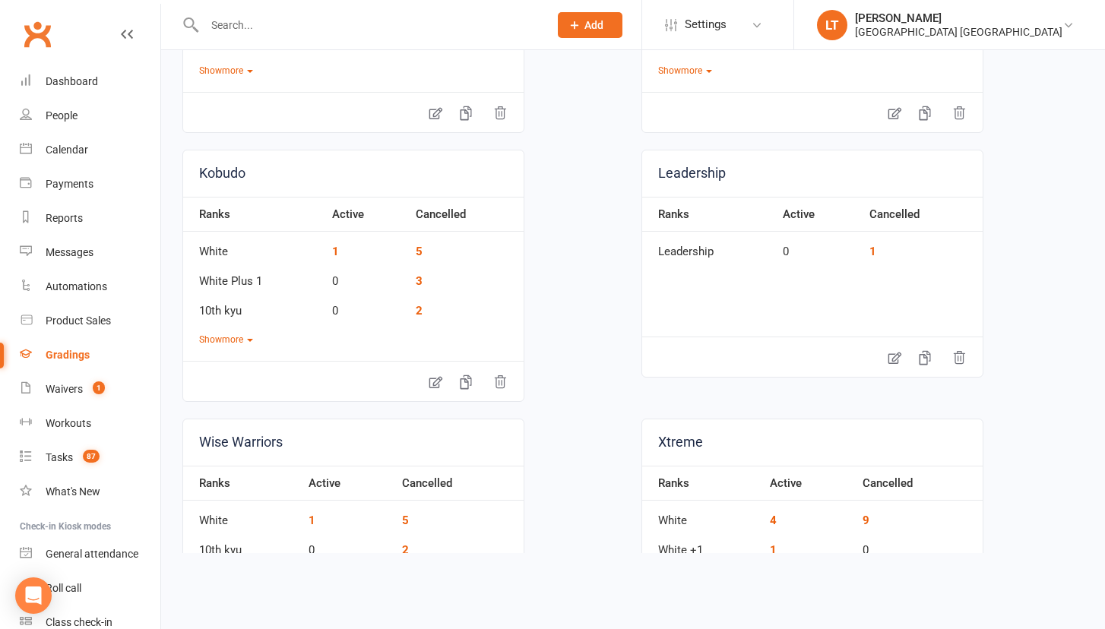
scroll to position [1240, 0]
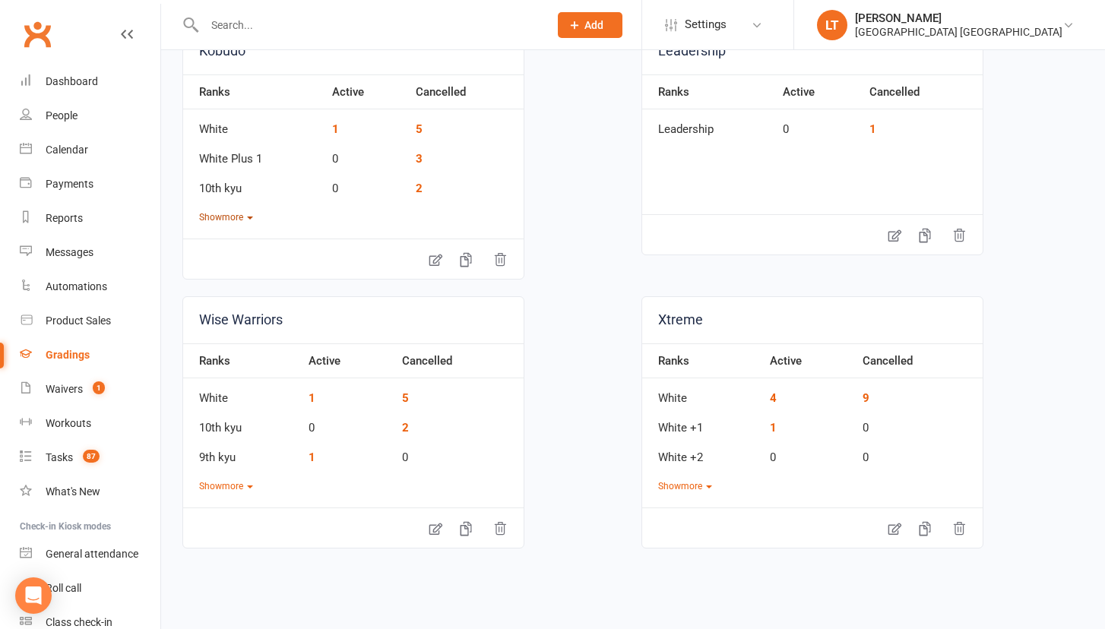
click at [233, 211] on button "Show more" at bounding box center [226, 217] width 54 height 14
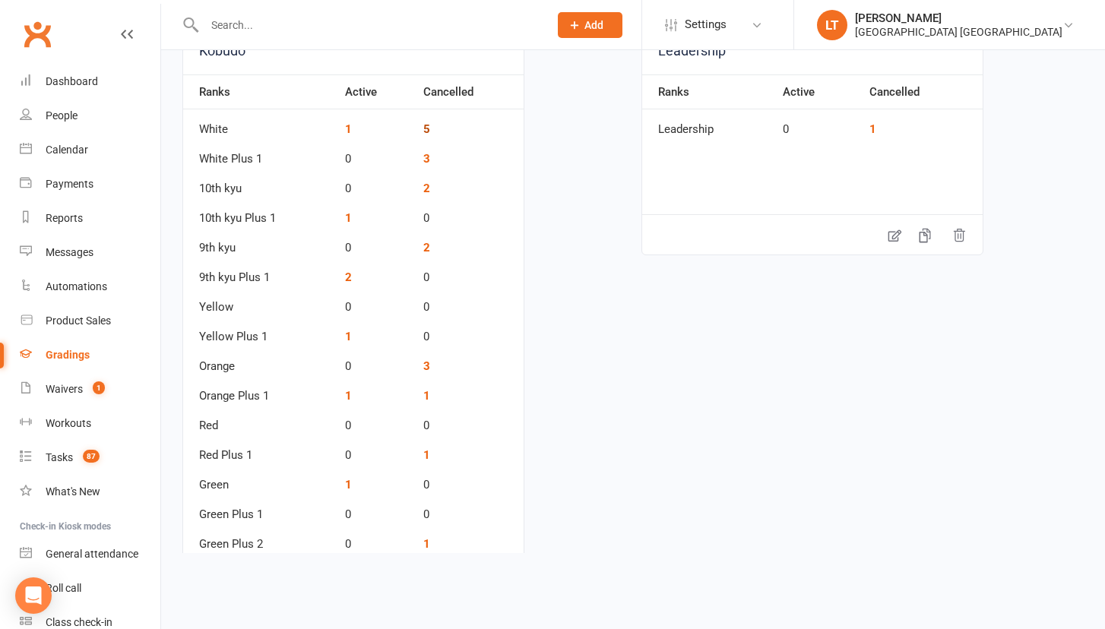
click at [426, 122] on link "5" at bounding box center [426, 129] width 7 height 14
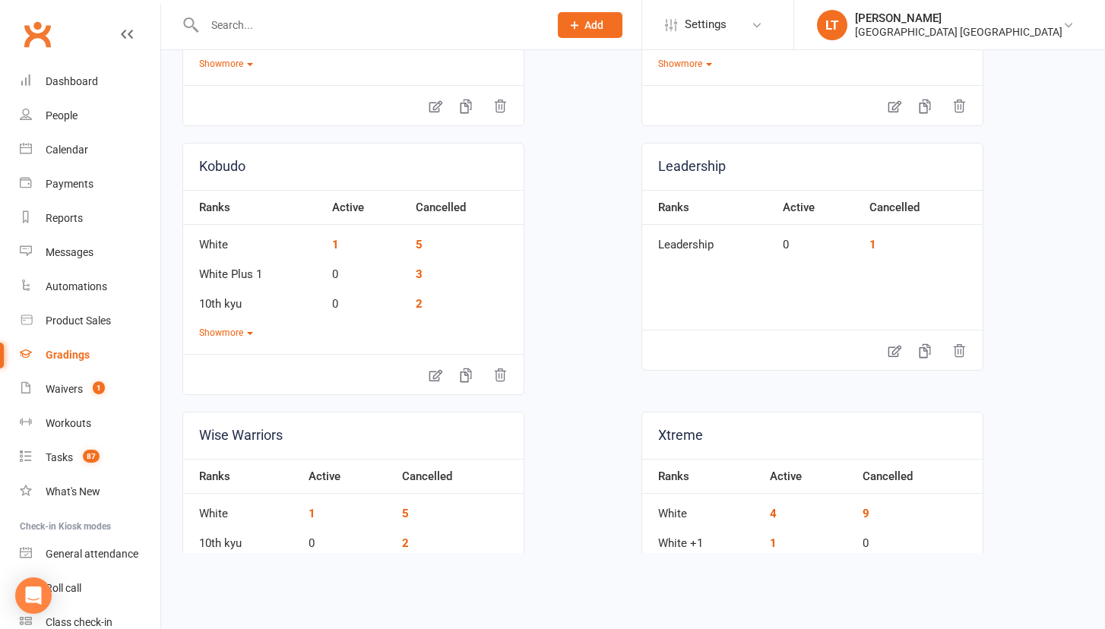
scroll to position [1134, 0]
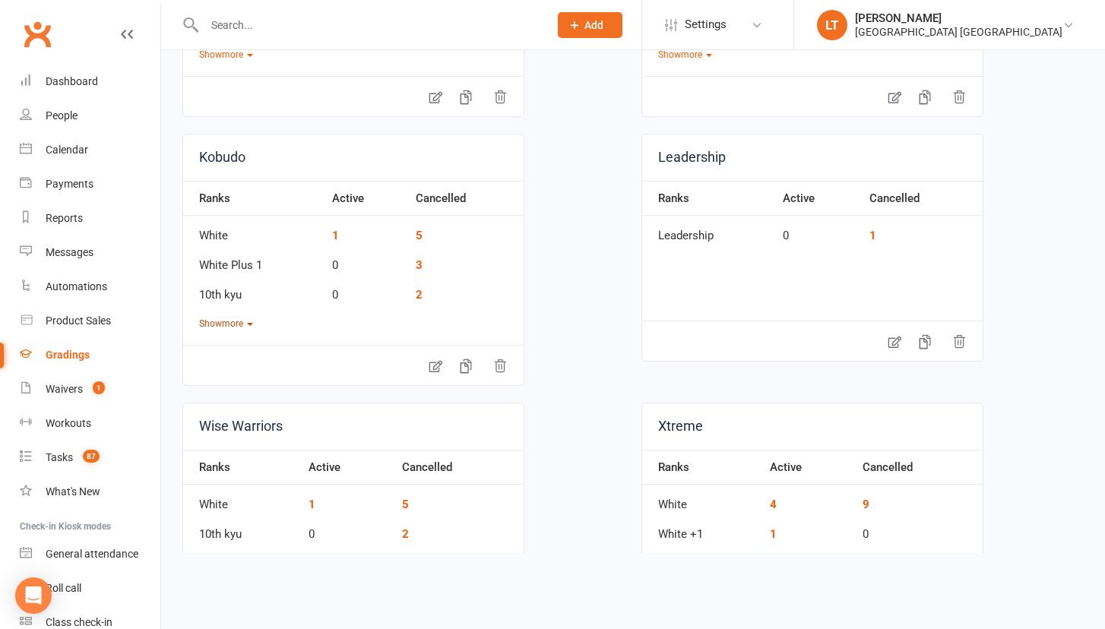
click at [234, 317] on button "Show more" at bounding box center [226, 324] width 54 height 14
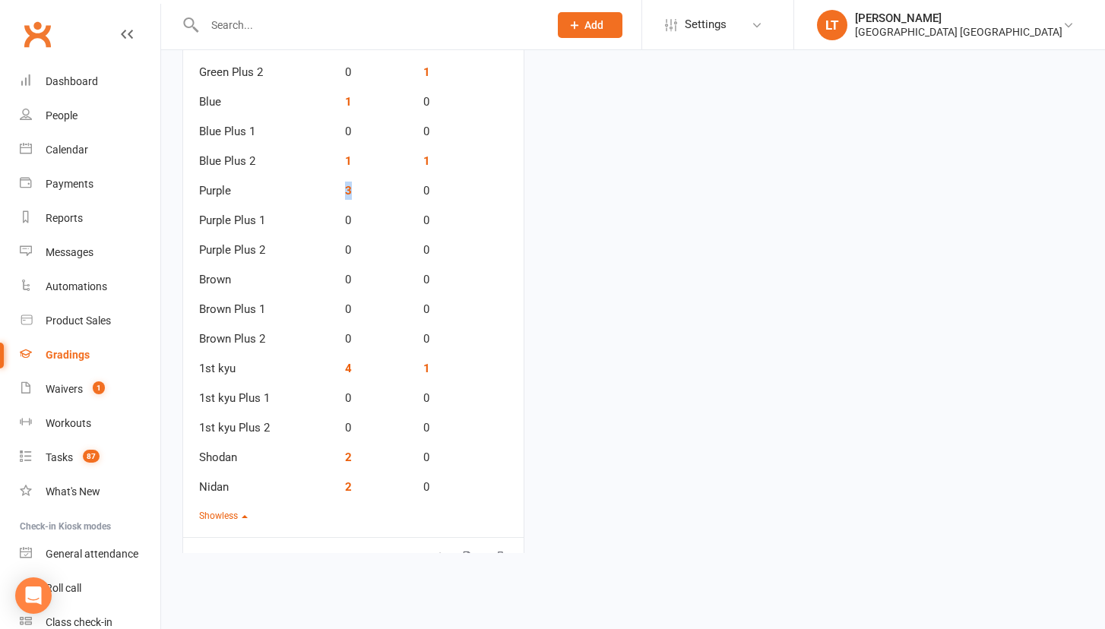
scroll to position [1718, 0]
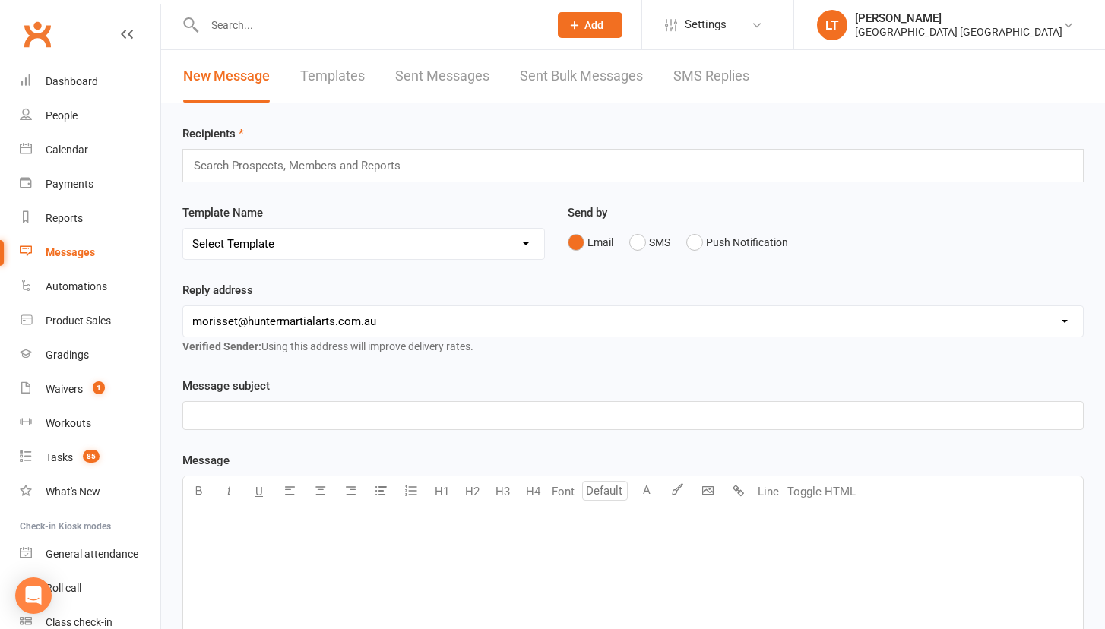
click at [343, 159] on input "text" at bounding box center [303, 166] width 223 height 20
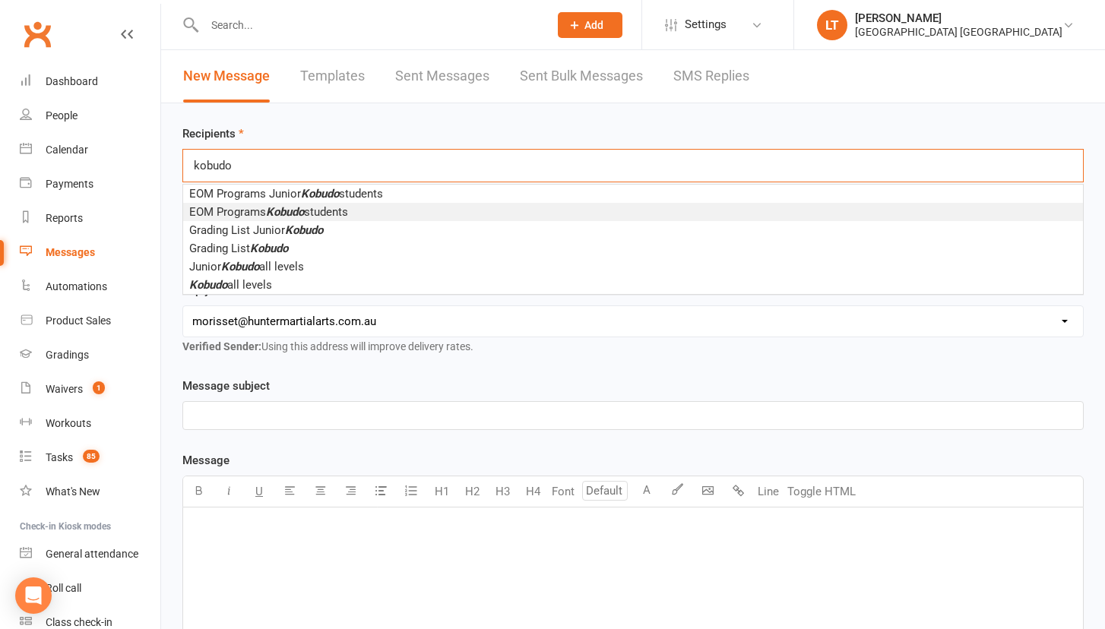
type input "kobudo"
click at [318, 207] on span "EOM Programs Kobudo students" at bounding box center [268, 212] width 159 height 14
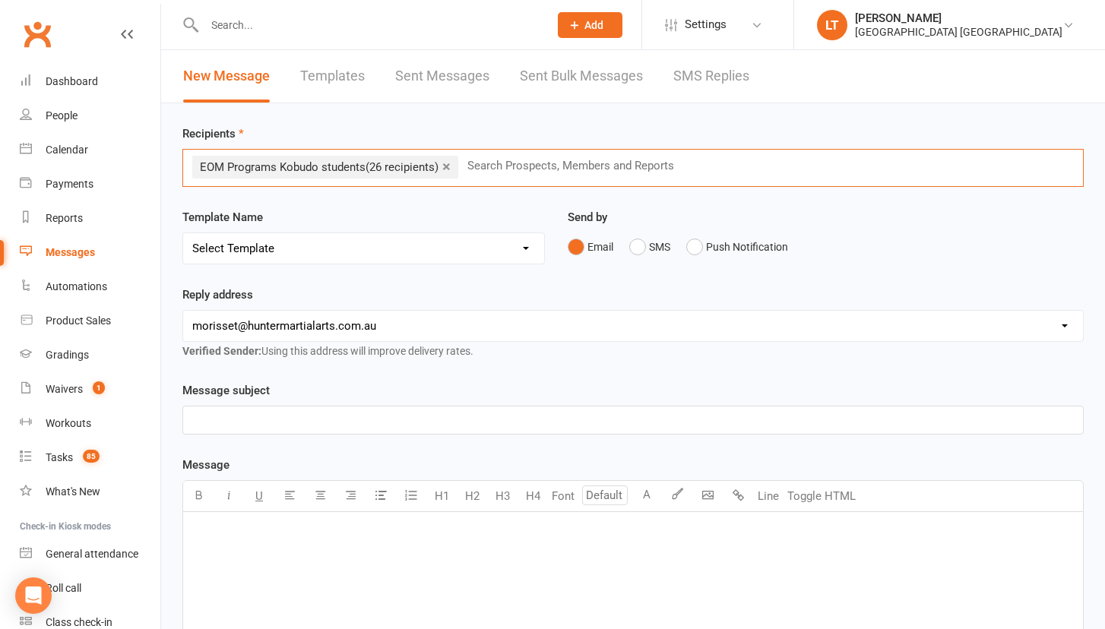
click at [301, 417] on p "﻿" at bounding box center [632, 420] width 881 height 18
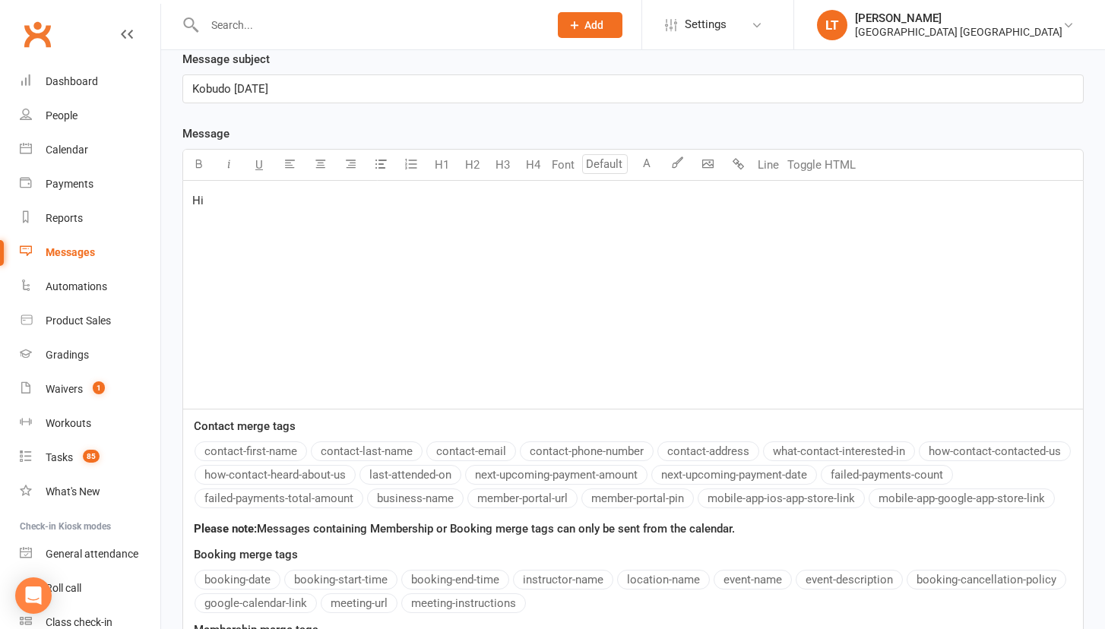
scroll to position [443, 0]
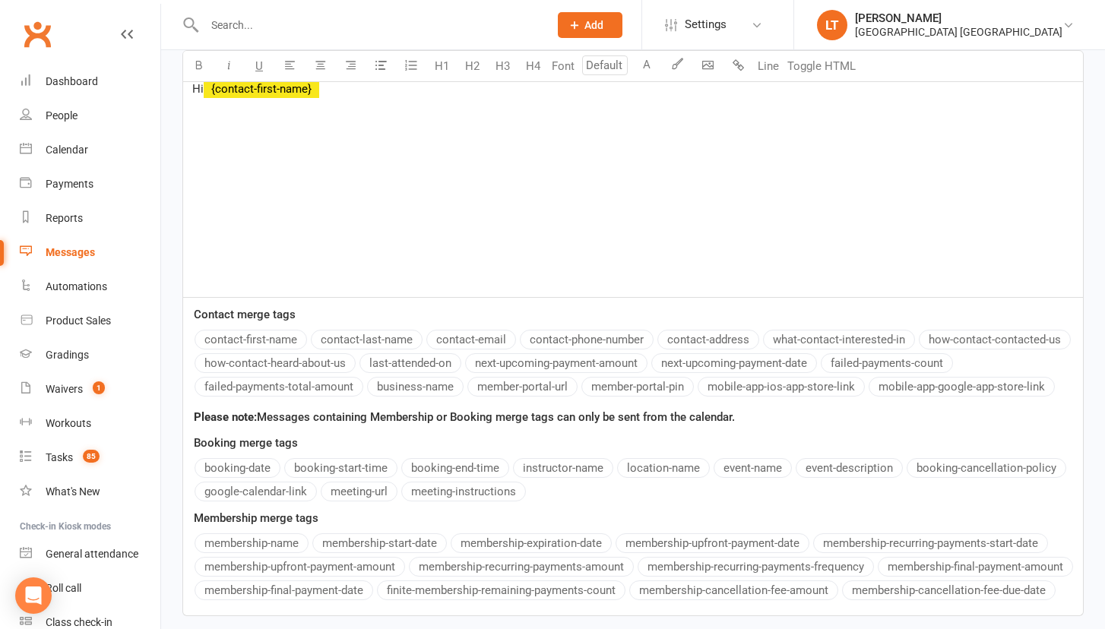
click at [275, 332] on button "contact-first-name" at bounding box center [251, 340] width 112 height 20
click at [283, 202] on div "Hi ﻿ {contact-first-name}" at bounding box center [633, 183] width 900 height 228
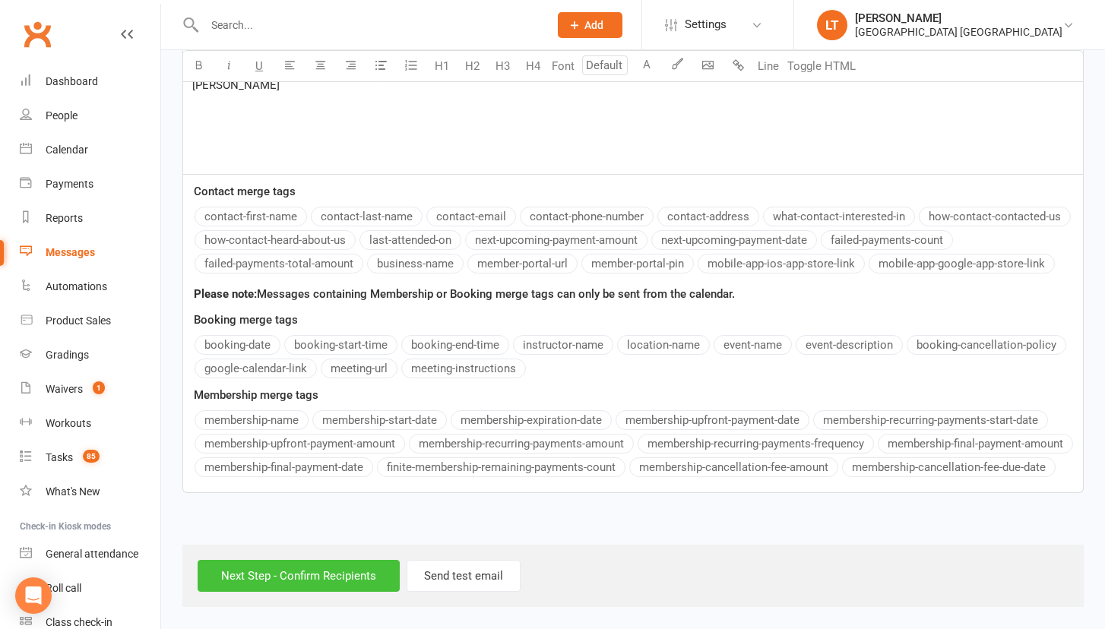
scroll to position [603, 0]
click at [348, 560] on input "Next Step - Confirm Recipients" at bounding box center [299, 576] width 202 height 32
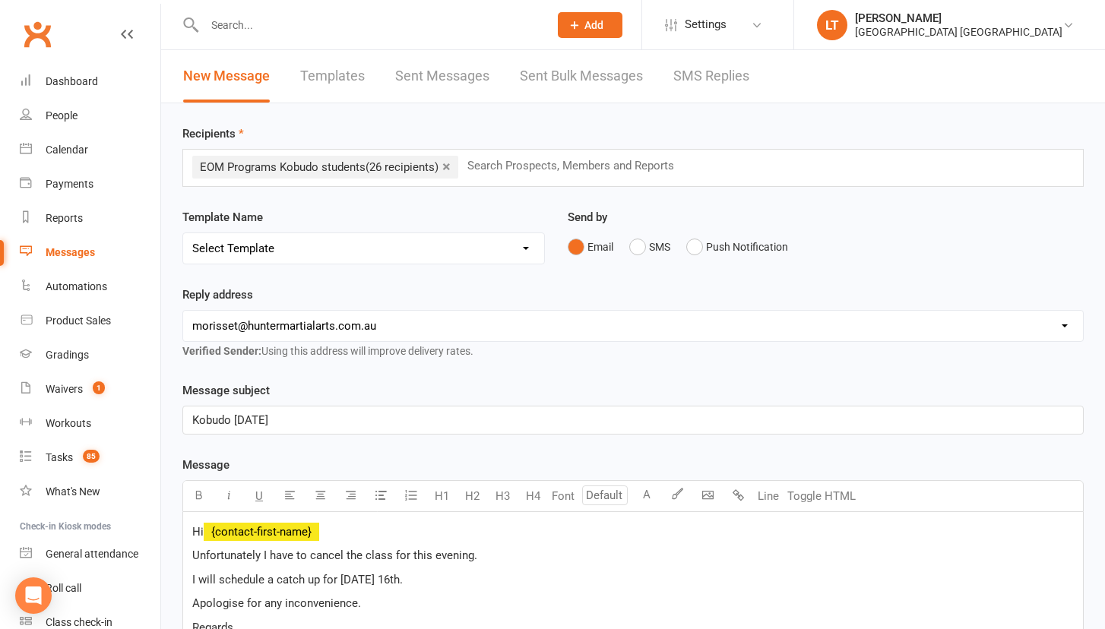
scroll to position [0, 0]
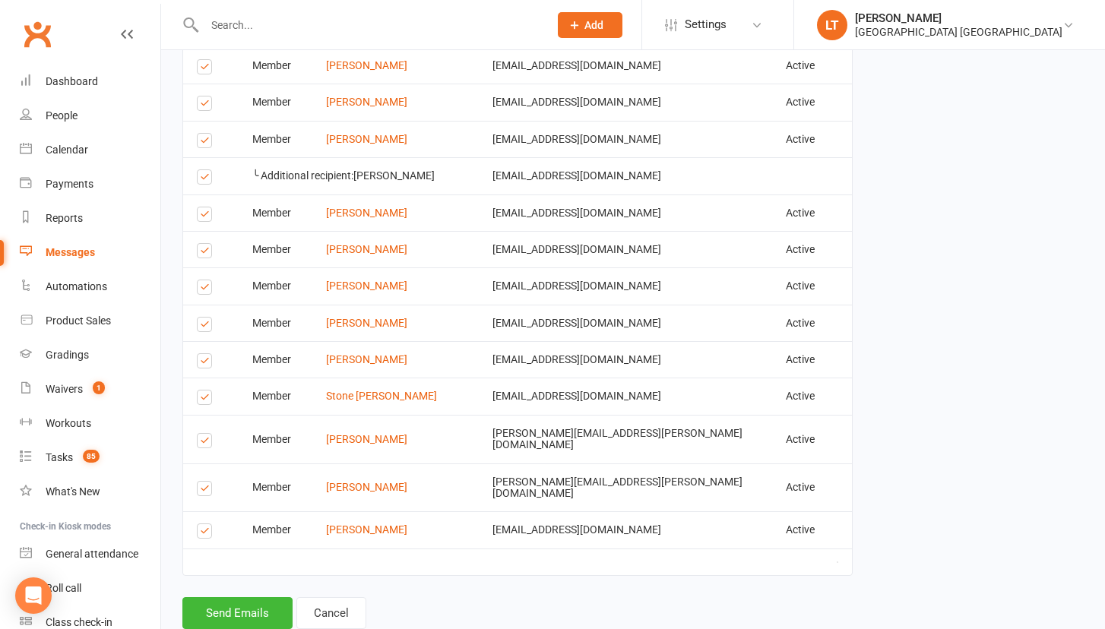
scroll to position [1027, 0]
click at [207, 444] on label at bounding box center [207, 444] width 21 height 0
click at [207, 435] on input "checkbox" at bounding box center [202, 435] width 10 height 0
click at [204, 400] on label at bounding box center [207, 400] width 21 height 0
click at [204, 391] on input "checkbox" at bounding box center [202, 391] width 10 height 0
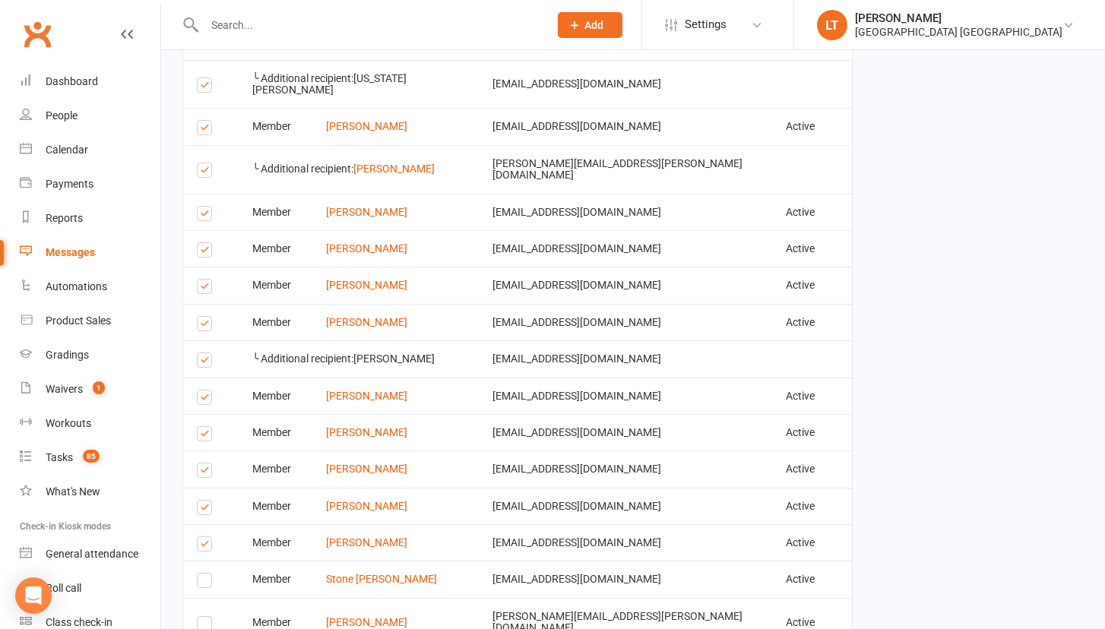
scroll to position [843, 0]
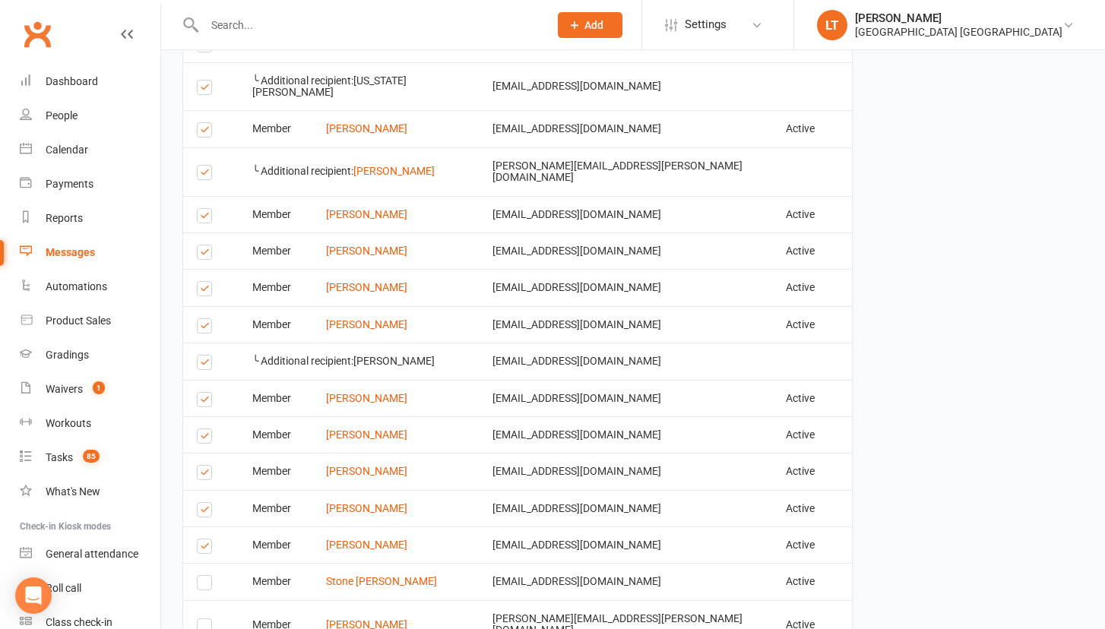
click at [204, 328] on label at bounding box center [207, 328] width 21 height 0
click at [204, 319] on input "checkbox" at bounding box center [202, 319] width 10 height 0
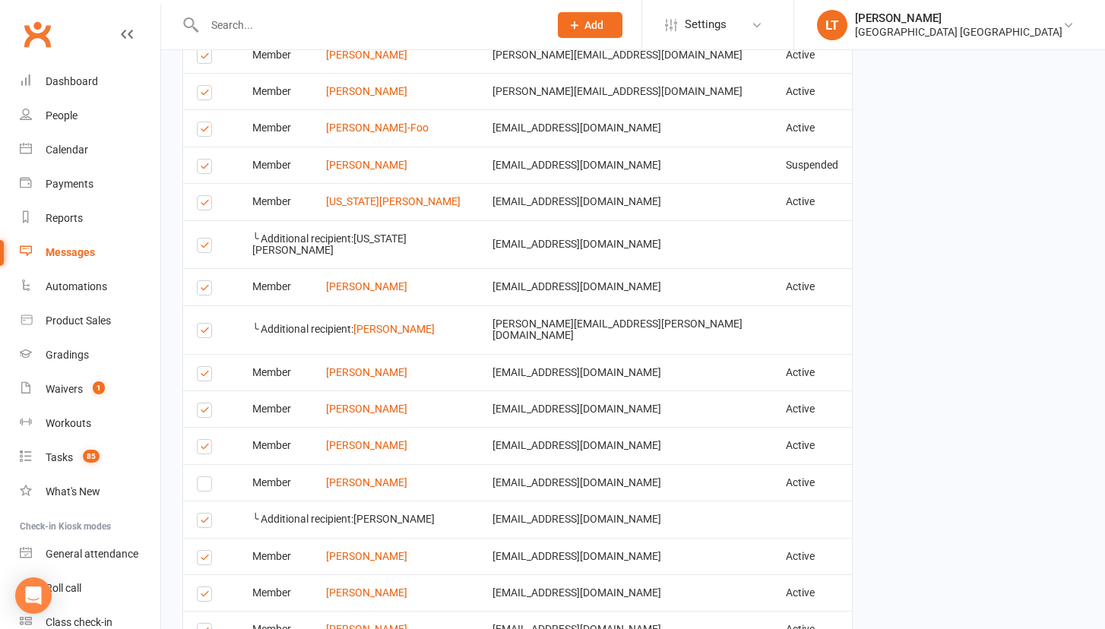
scroll to position [683, 0]
click at [204, 292] on label at bounding box center [207, 292] width 21 height 0
click at [204, 283] on input "checkbox" at bounding box center [202, 283] width 10 height 0
click at [204, 334] on label at bounding box center [207, 334] width 21 height 0
click at [204, 325] on input "checkbox" at bounding box center [202, 325] width 10 height 0
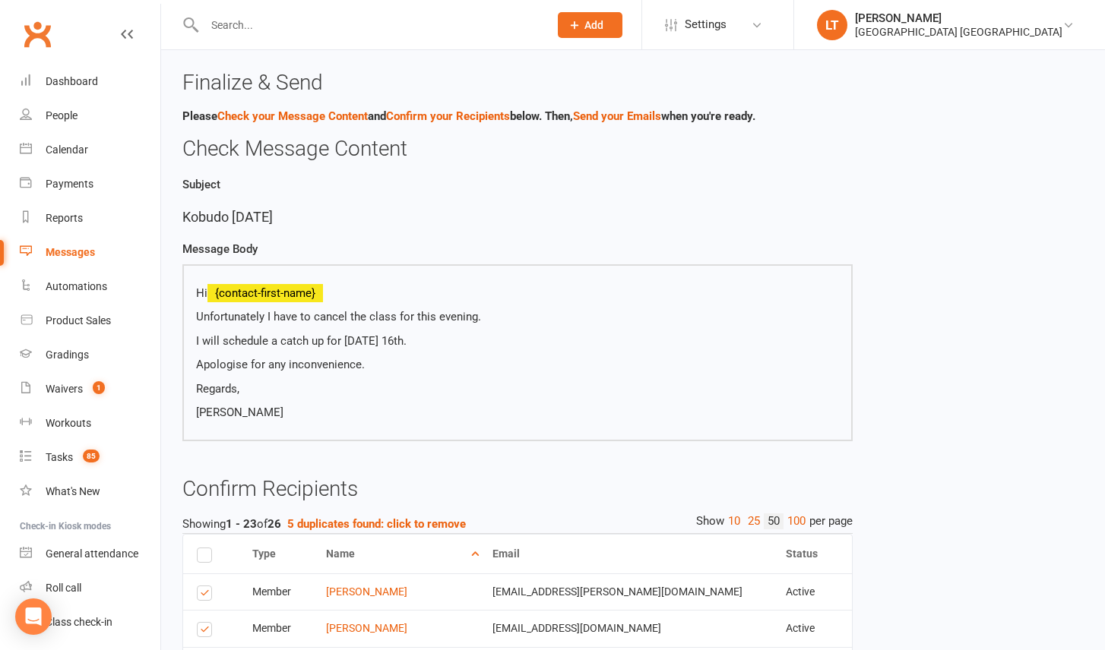
scroll to position [0, 0]
